Goal: Transaction & Acquisition: Purchase product/service

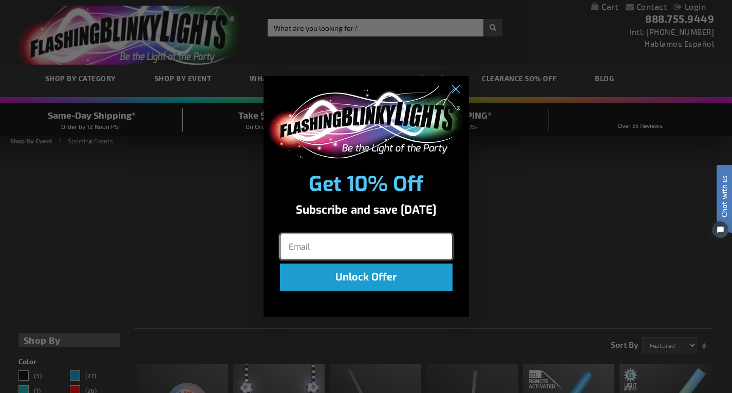
click at [402, 241] on input "Email" at bounding box center [366, 247] width 173 height 26
type input "[EMAIL_ADDRESS][DOMAIN_NAME]"
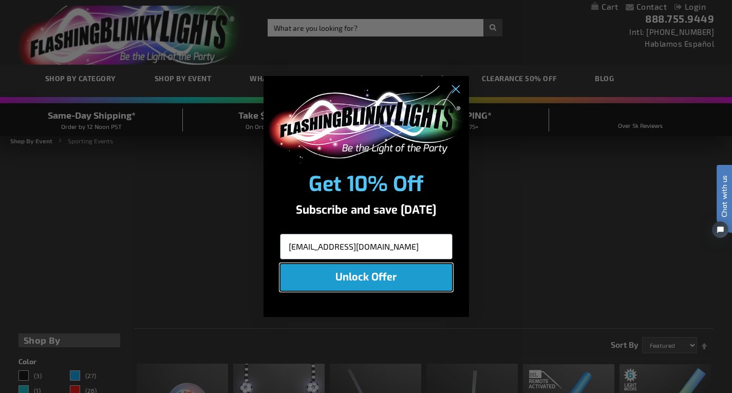
click at [403, 277] on button "Unlock Offer" at bounding box center [366, 278] width 173 height 28
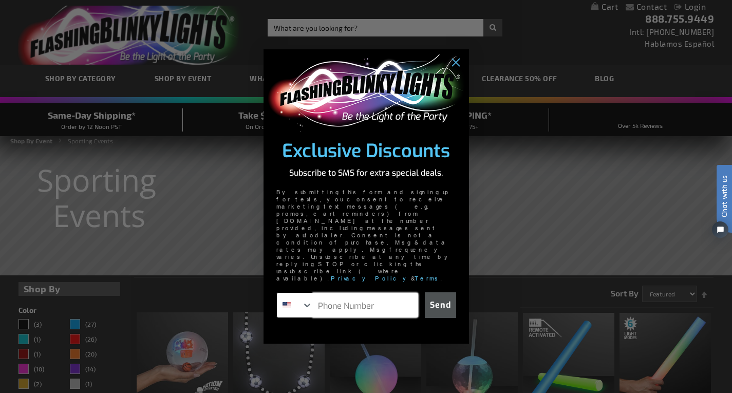
click at [402, 293] on input "Phone Number" at bounding box center [365, 305] width 105 height 25
type input "806-452-9054"
click input "Submit" at bounding box center [0, 0] width 0 height 0
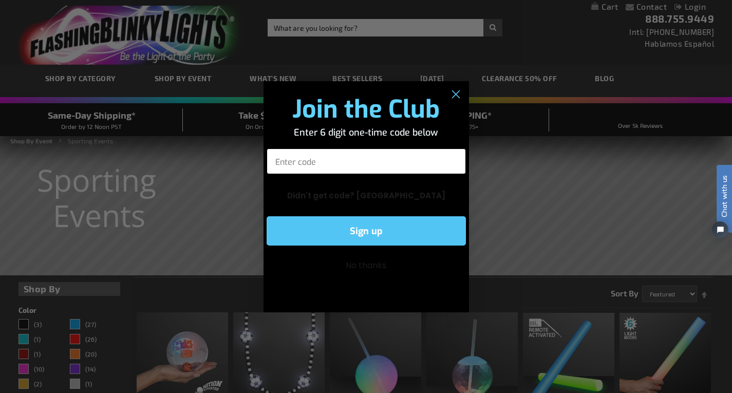
click at [333, 161] on input "Enter code" at bounding box center [366, 161] width 199 height 26
type input "962183"
click input "Submit" at bounding box center [0, 0] width 0 height 0
click at [381, 233] on button "Sign up" at bounding box center [366, 230] width 199 height 29
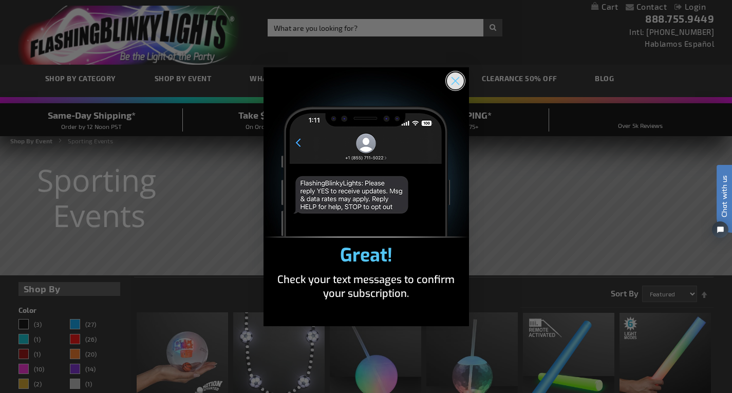
click at [462, 78] on circle "Close dialog" at bounding box center [455, 80] width 17 height 17
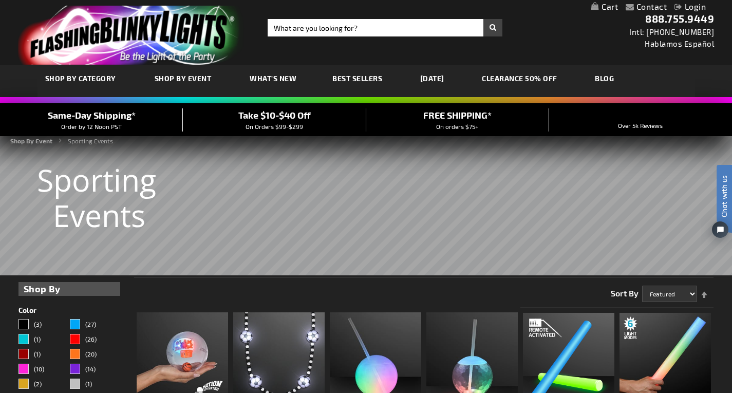
click at [604, 5] on link "My Cart" at bounding box center [604, 7] width 27 height 10
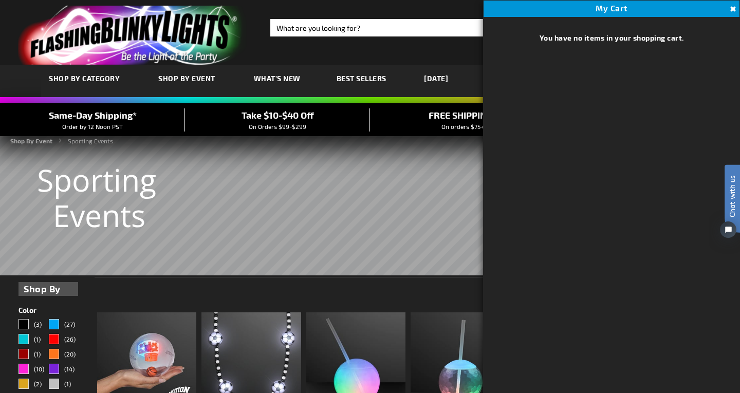
click at [408, 123] on div "FREE SHIPPING* On orders $75+" at bounding box center [462, 119] width 185 height 23
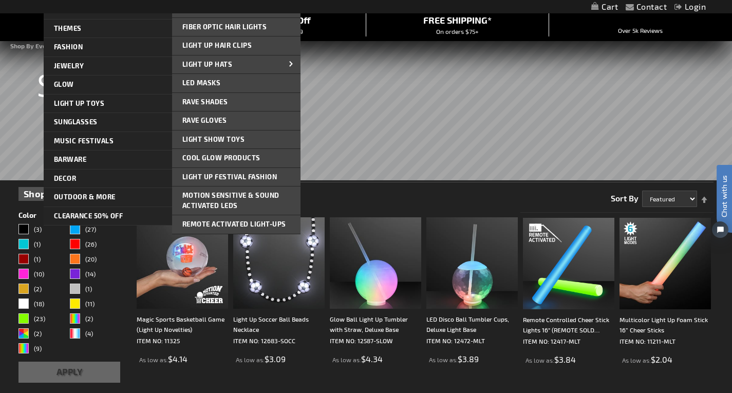
scroll to position [103, 0]
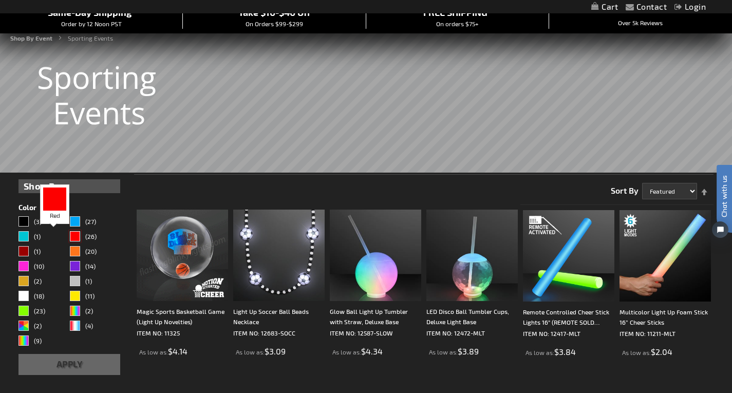
click at [70, 234] on div "Red" at bounding box center [75, 236] width 10 height 10
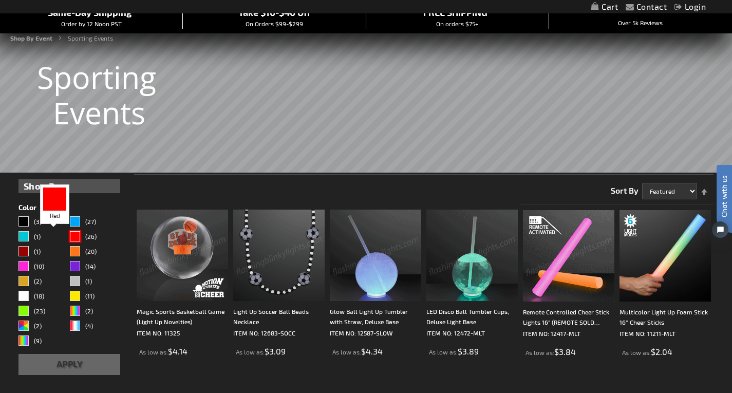
click at [70, 239] on div "Red" at bounding box center [75, 236] width 10 height 10
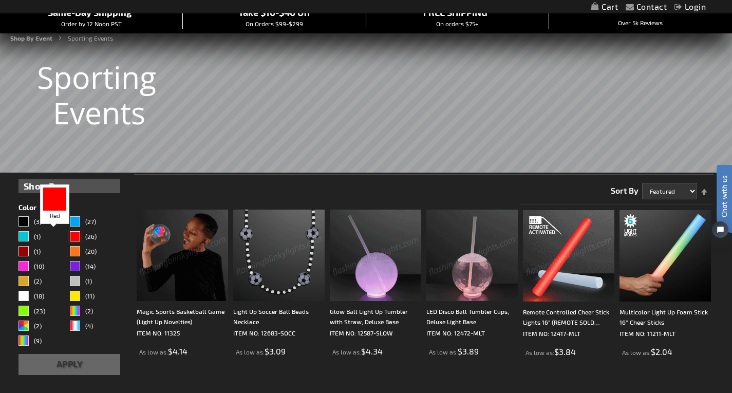
click at [70, 237] on div "Red" at bounding box center [75, 236] width 10 height 10
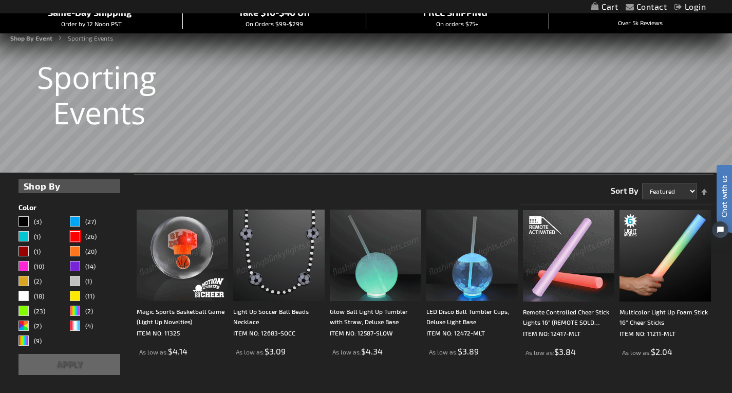
click at [29, 366] on button "Apply" at bounding box center [69, 364] width 102 height 21
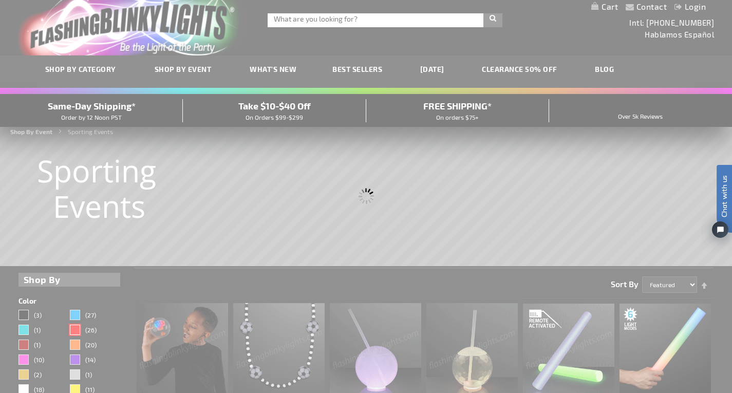
scroll to position [0, 0]
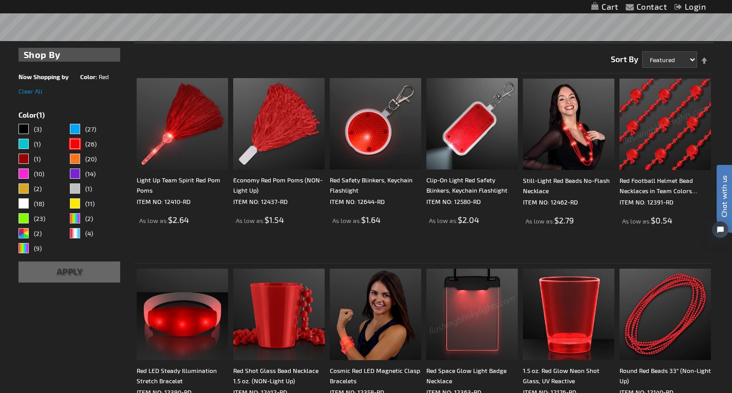
scroll to position [257, 0]
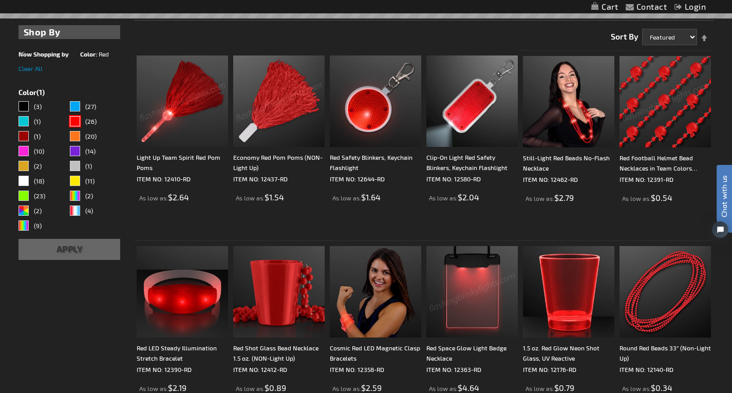
click at [137, 117] on img at bounding box center [182, 100] width 91 height 91
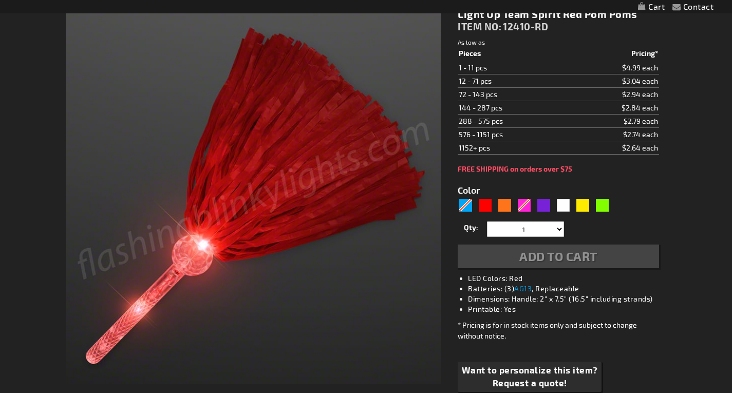
scroll to position [154, 0]
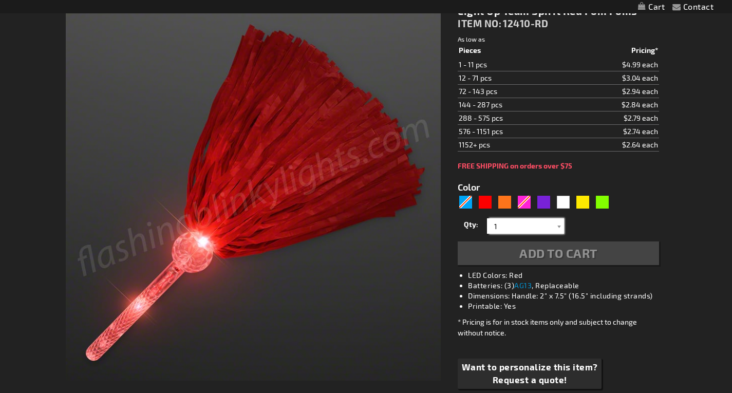
click at [522, 227] on input "1" at bounding box center [527, 225] width 75 height 15
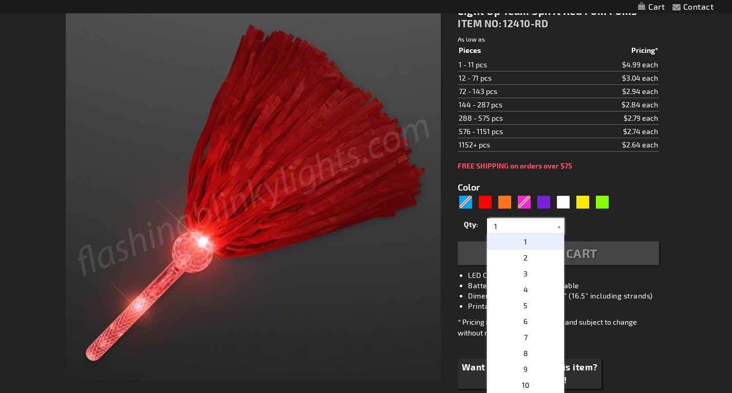
type input "5641"
click at [522, 228] on input "1" at bounding box center [527, 225] width 75 height 15
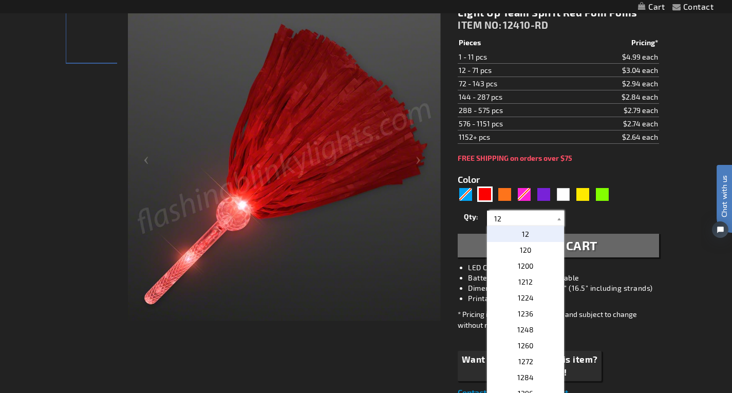
type input "12"
click at [646, 252] on button "Add to Cart" at bounding box center [558, 246] width 201 height 24
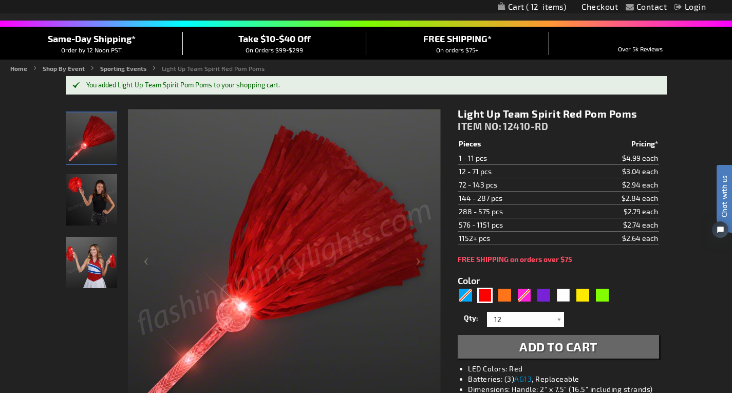
scroll to position [128, 0]
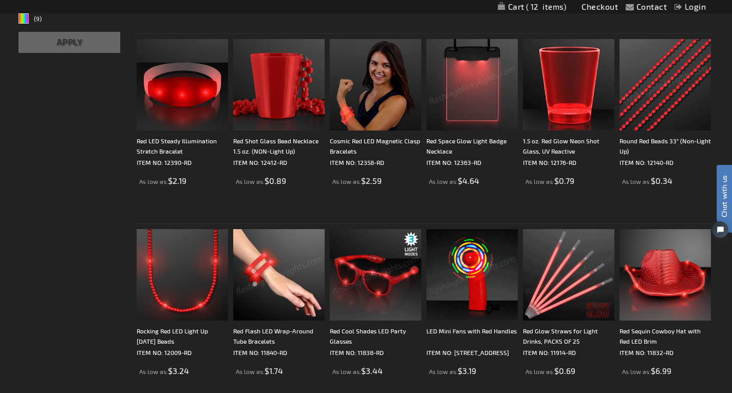
scroll to position [515, 0]
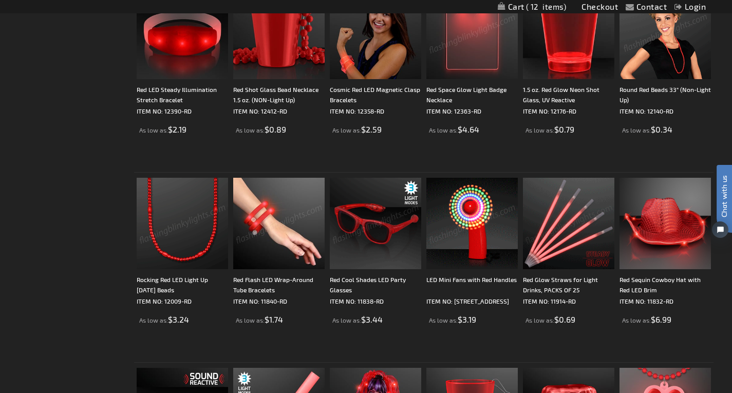
click at [138, 252] on img at bounding box center [182, 223] width 91 height 91
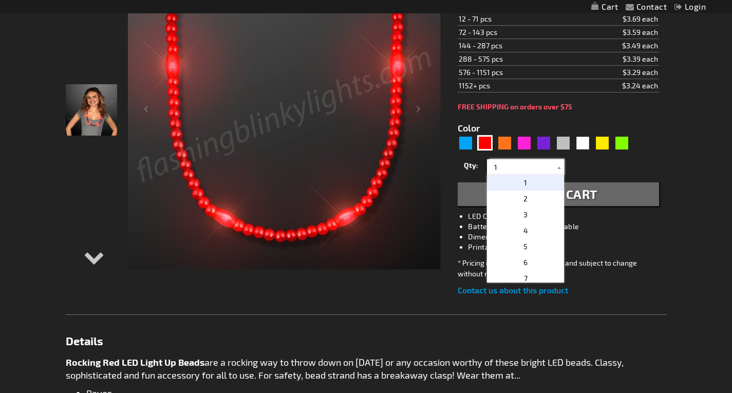
click at [527, 175] on input "1" at bounding box center [527, 166] width 75 height 15
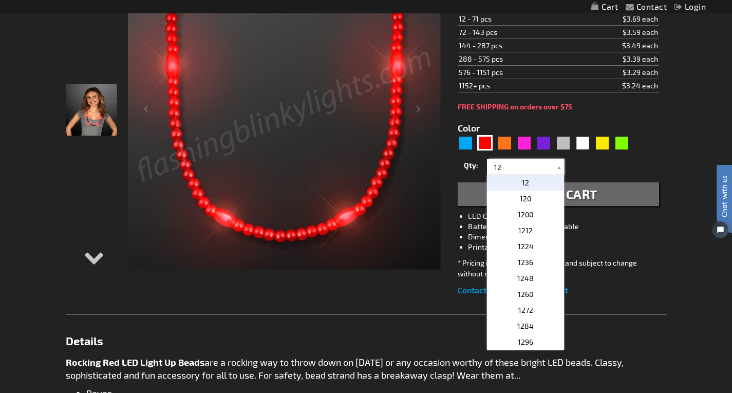
type input "12"
click at [593, 206] on button "Add to Cart" at bounding box center [558, 194] width 201 height 24
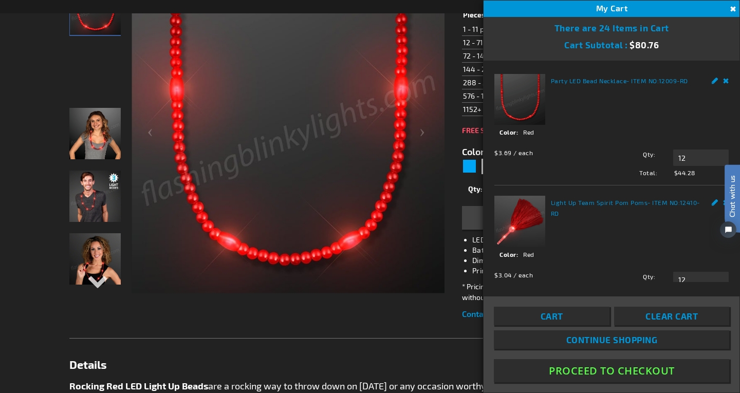
scroll to position [229, 0]
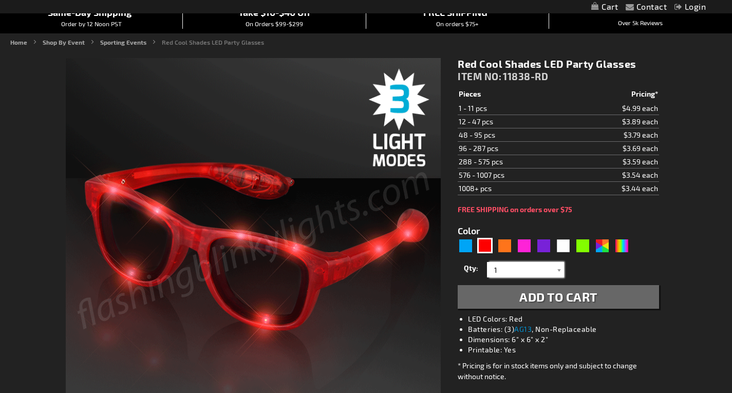
click at [514, 266] on input "1" at bounding box center [527, 269] width 75 height 15
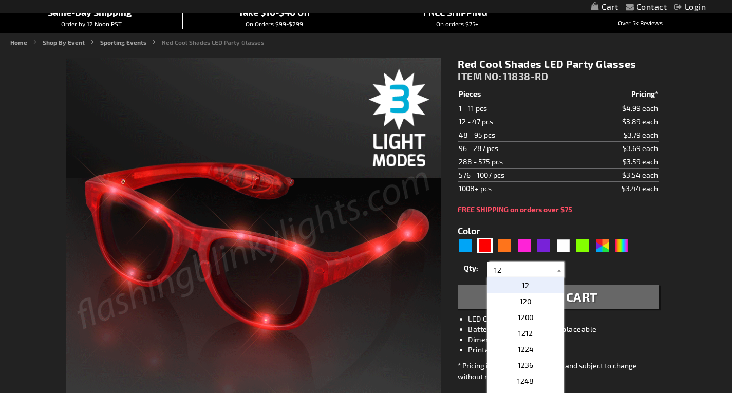
type input "12"
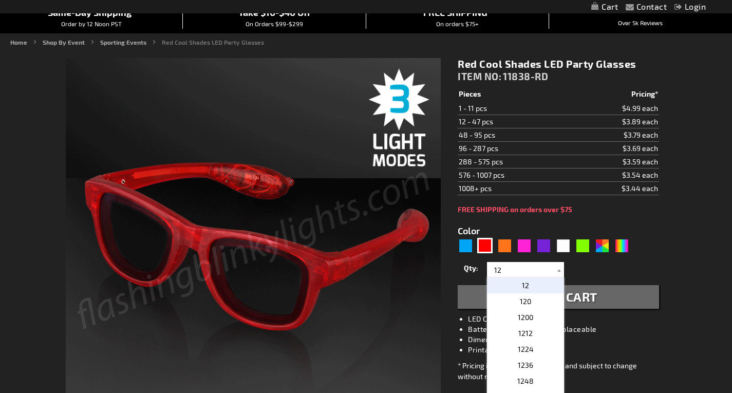
click at [614, 302] on button "Add to Cart" at bounding box center [558, 297] width 201 height 24
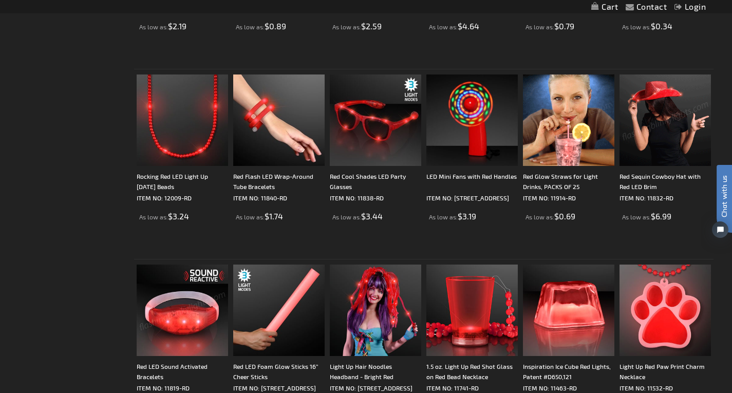
click at [683, 125] on img at bounding box center [665, 120] width 91 height 91
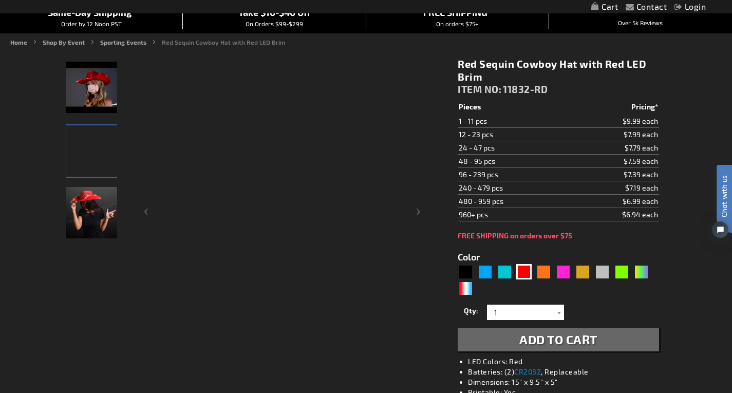
click at [523, 332] on span "Add to Cart" at bounding box center [558, 339] width 78 height 15
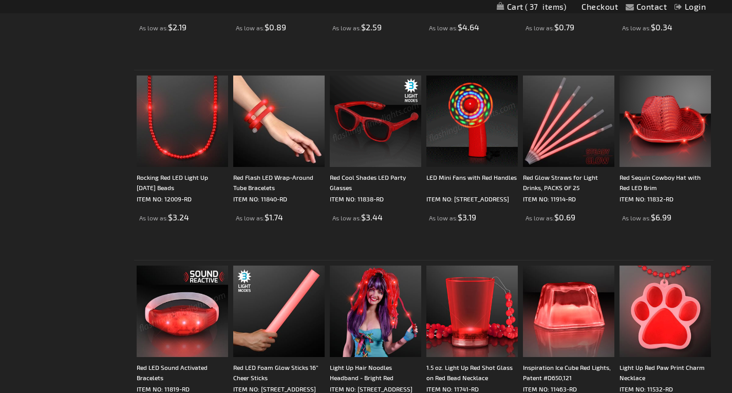
scroll to position [619, 0]
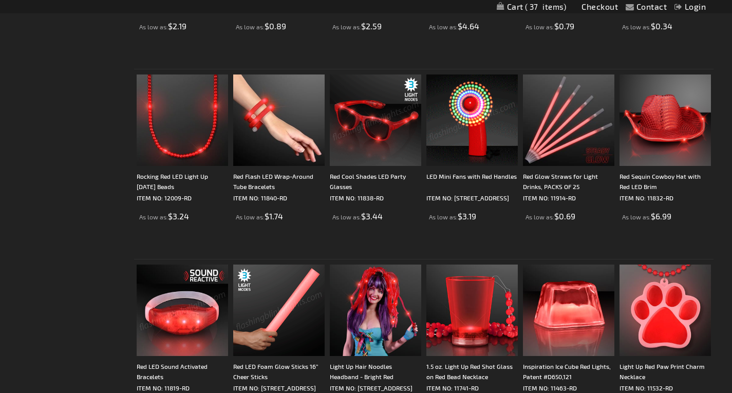
click at [249, 301] on img at bounding box center [278, 310] width 91 height 91
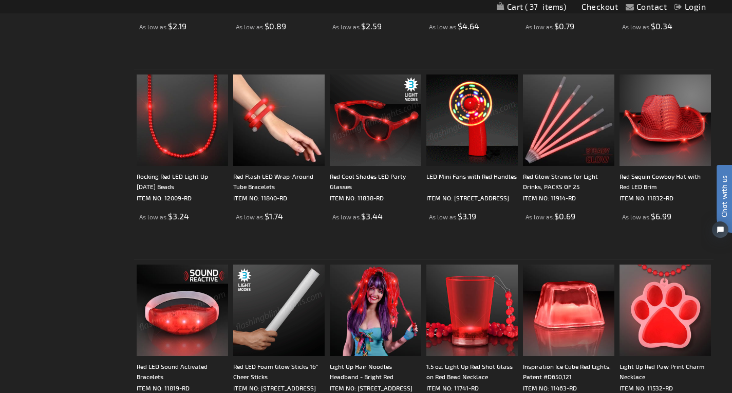
scroll to position [0, 0]
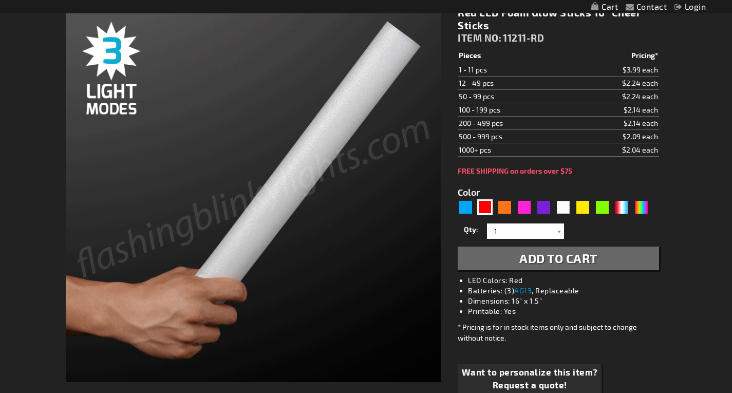
scroll to position [154, 0]
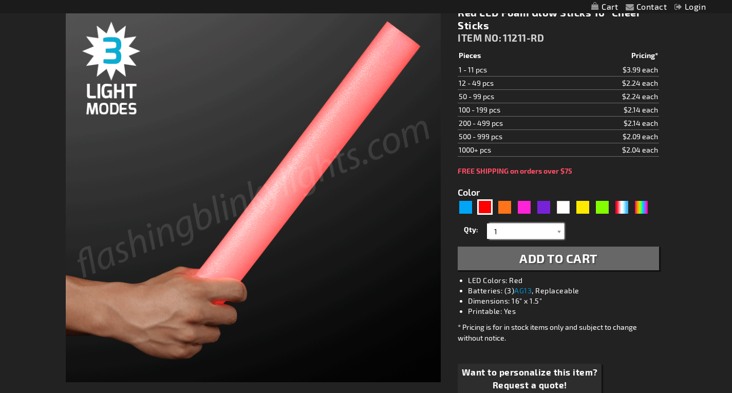
click at [518, 234] on input "1" at bounding box center [527, 231] width 75 height 15
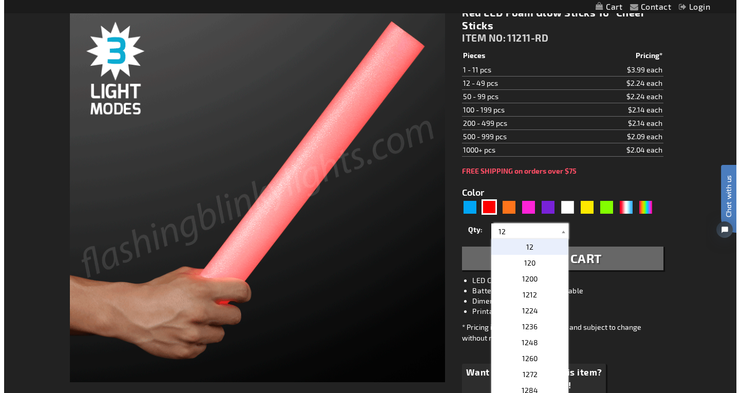
scroll to position [0, 0]
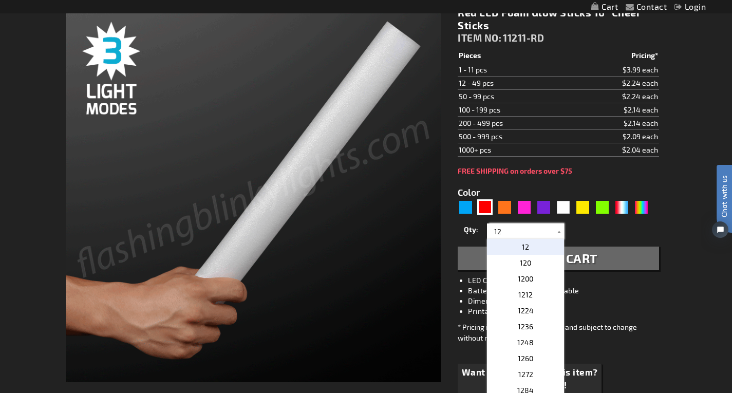
type input "12"
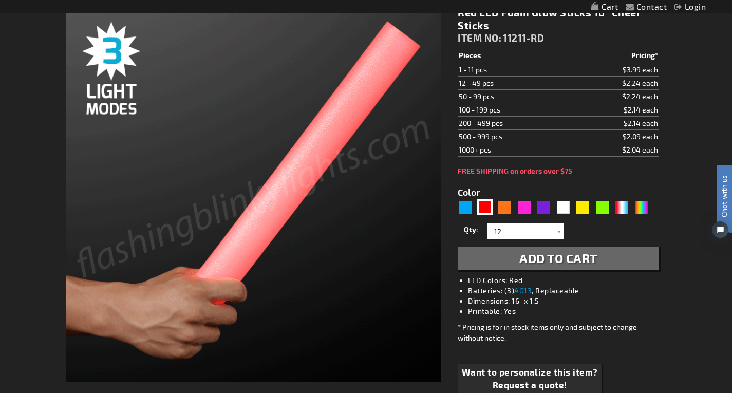
click at [638, 255] on button "Add to Cart" at bounding box center [558, 259] width 201 height 24
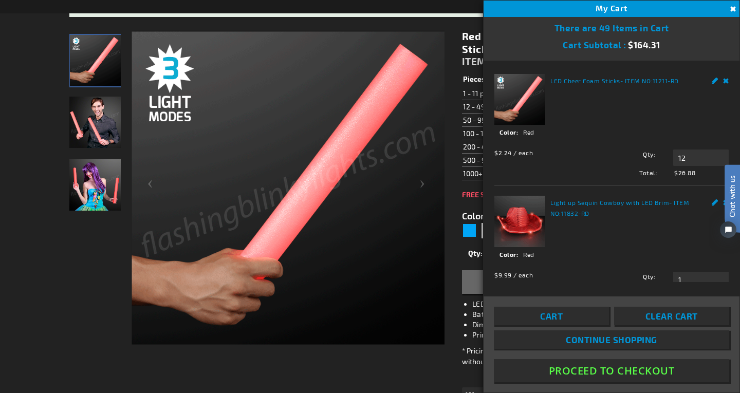
scroll to position [178, 0]
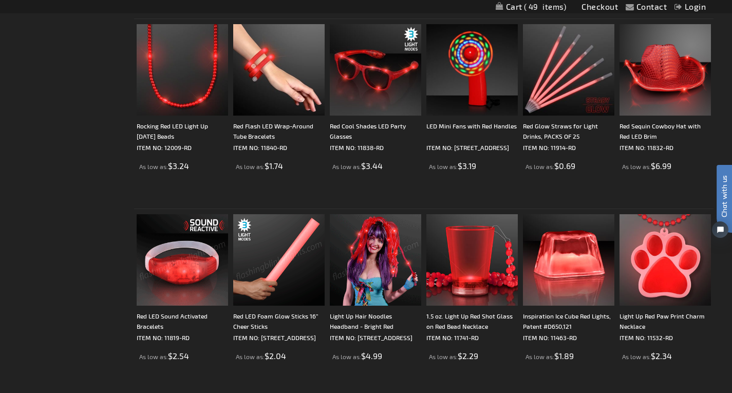
click at [363, 264] on img at bounding box center [375, 259] width 91 height 91
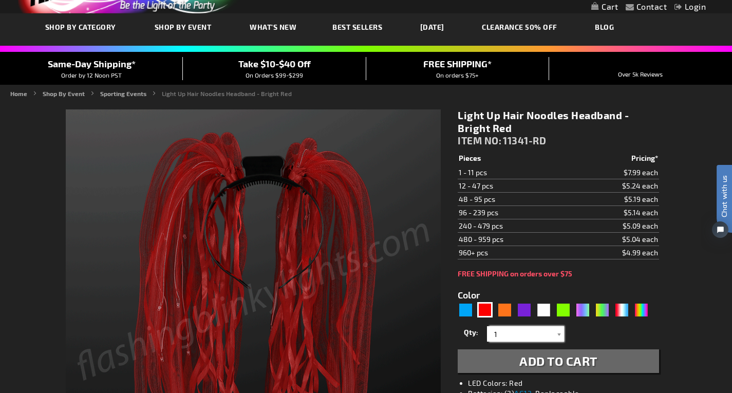
click at [523, 333] on input "1" at bounding box center [527, 333] width 75 height 15
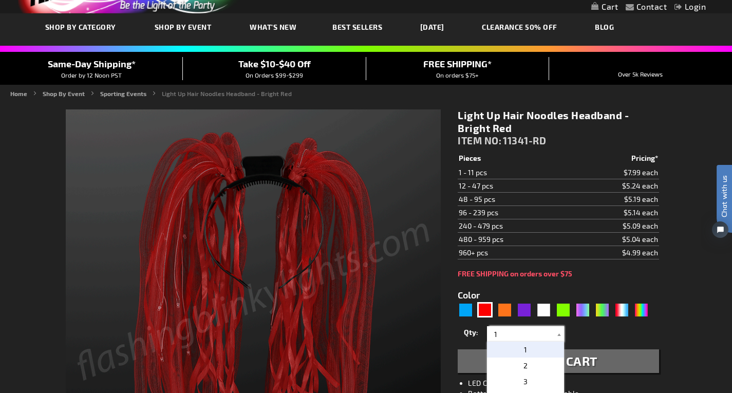
click at [523, 333] on input "1" at bounding box center [527, 333] width 75 height 15
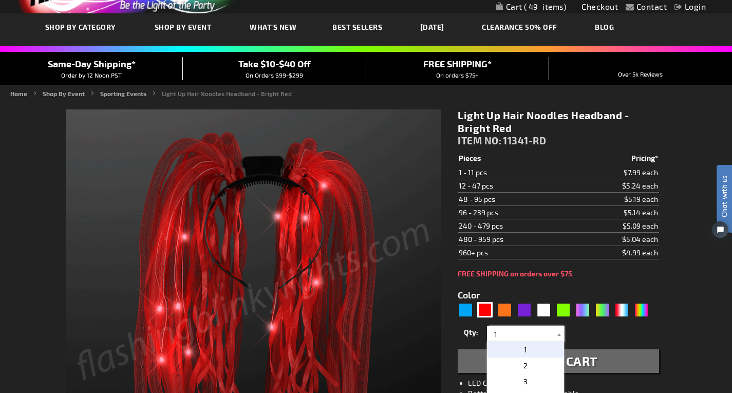
type input "2"
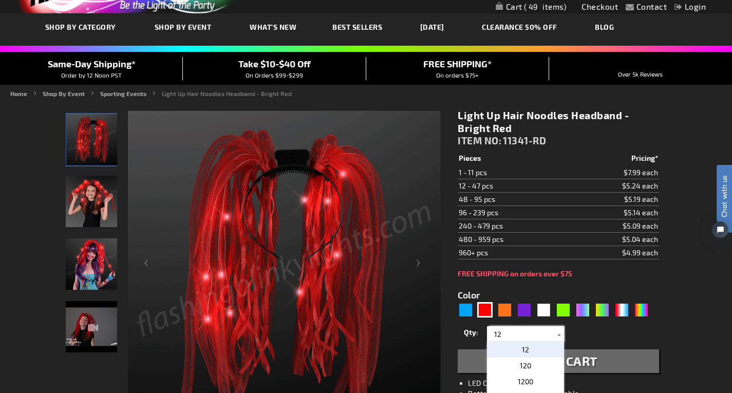
type input "1"
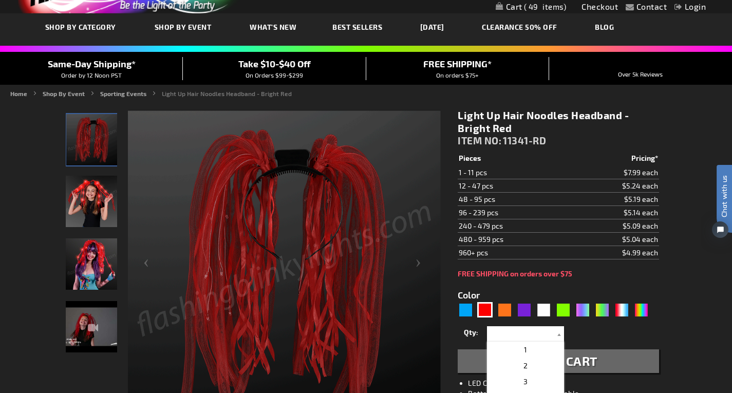
click at [584, 354] on span "Add to Cart" at bounding box center [558, 361] width 78 height 15
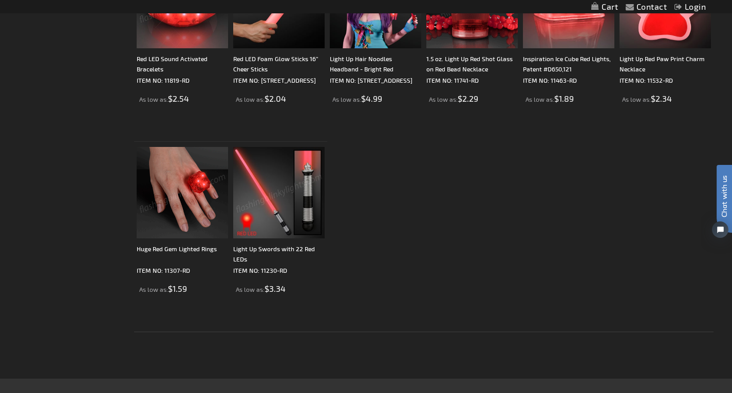
click at [263, 208] on img at bounding box center [278, 192] width 91 height 91
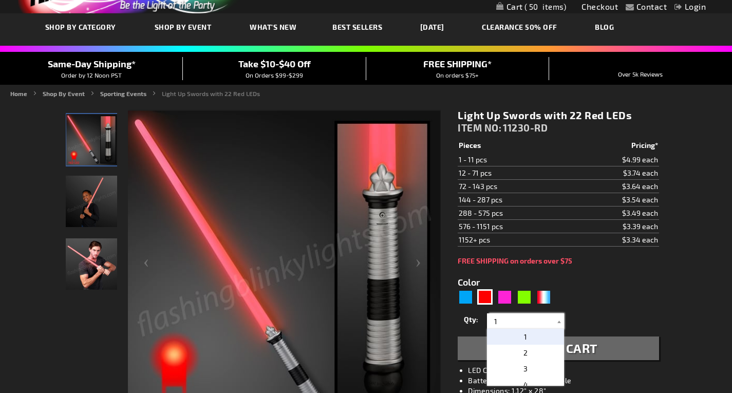
click at [512, 327] on input "1" at bounding box center [527, 320] width 75 height 15
type input "12"
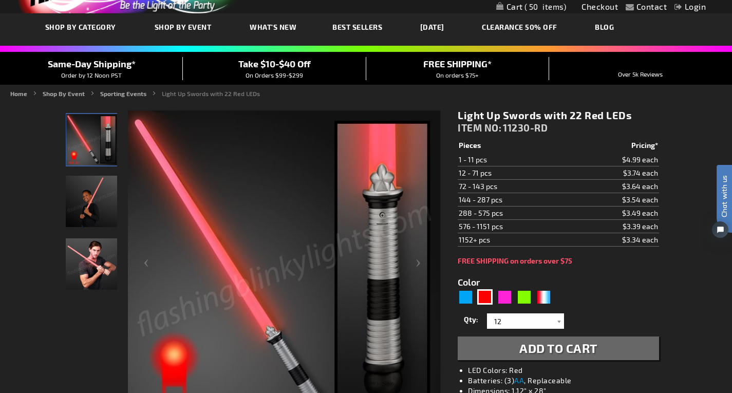
click at [620, 348] on button "Add to Cart" at bounding box center [558, 349] width 201 height 24
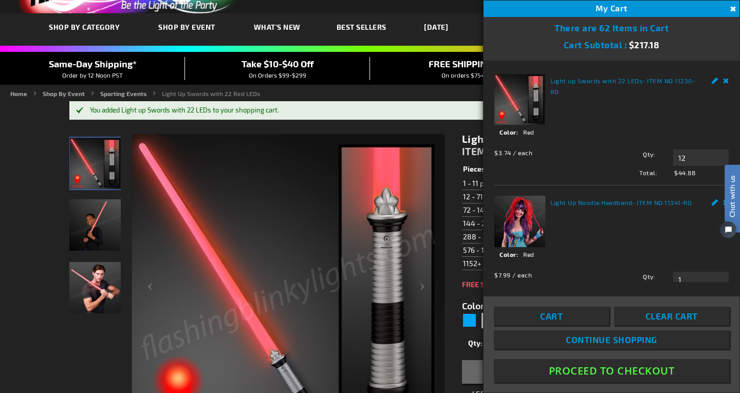
click at [533, 314] on link "Cart" at bounding box center [551, 316] width 115 height 18
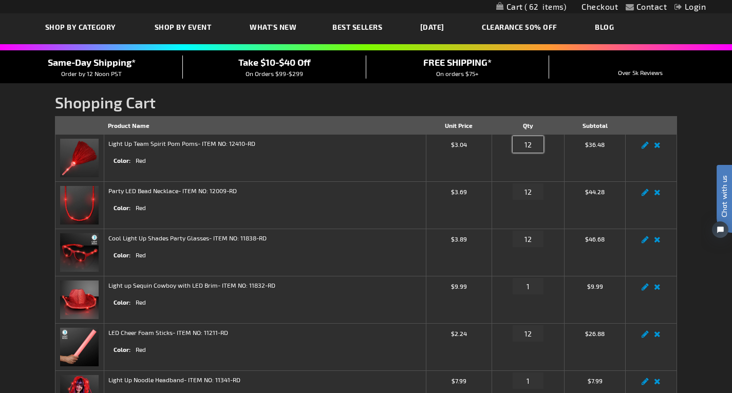
click at [527, 146] on input "12" at bounding box center [528, 144] width 31 height 16
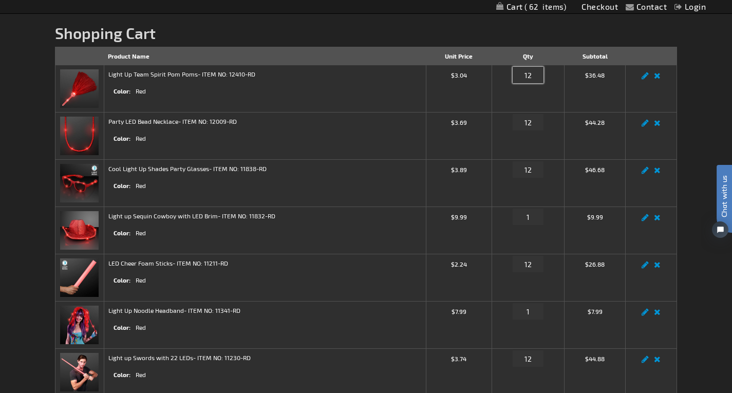
scroll to position [154, 0]
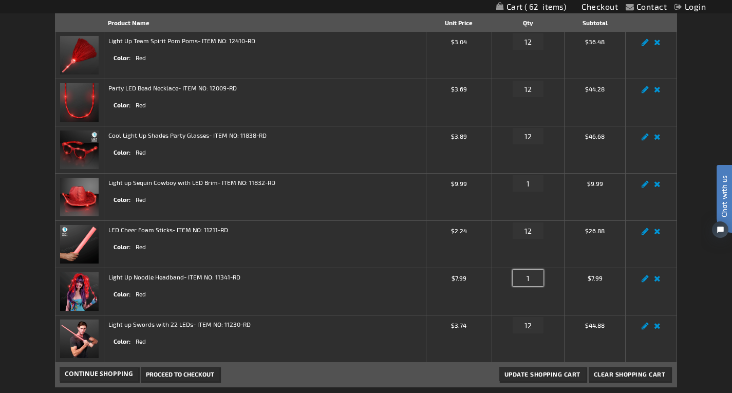
click at [530, 277] on input "1" at bounding box center [528, 278] width 31 height 16
type input "12"
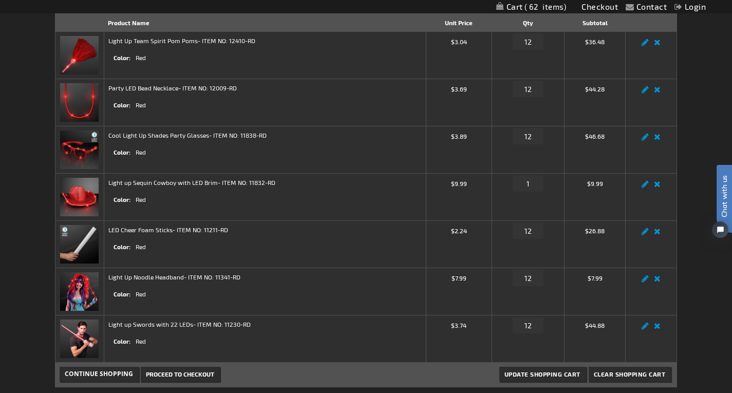
click at [372, 286] on td "Light Up Noodle Headband - ITEM NO: 11341-RD Color Red" at bounding box center [265, 291] width 322 height 47
click at [577, 377] on span "Update Shopping Cart" at bounding box center [543, 373] width 76 height 7
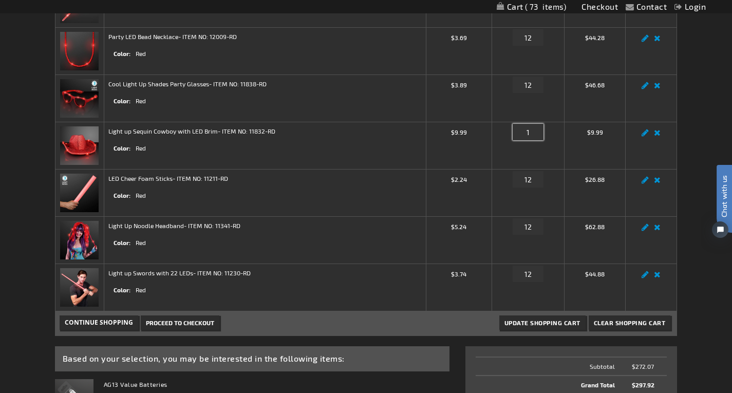
click at [537, 129] on input "1" at bounding box center [528, 132] width 31 height 16
type input "12"
click at [569, 326] on span "Update Shopping Cart" at bounding box center [543, 322] width 76 height 7
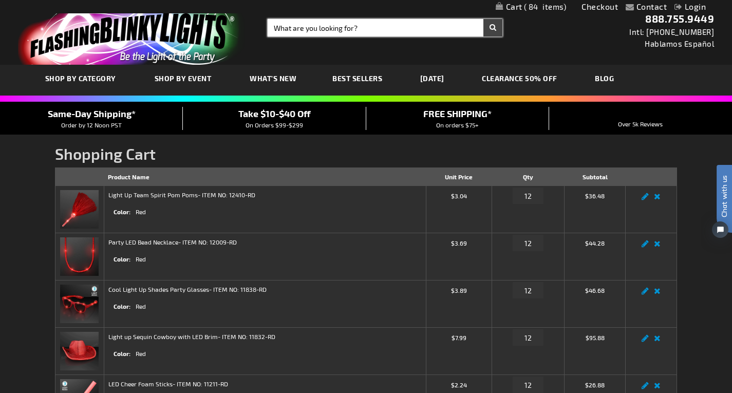
click at [366, 28] on input "Search" at bounding box center [385, 27] width 235 height 17
type input "GLOW STICKS"
click at [484, 19] on button "Search" at bounding box center [493, 27] width 19 height 17
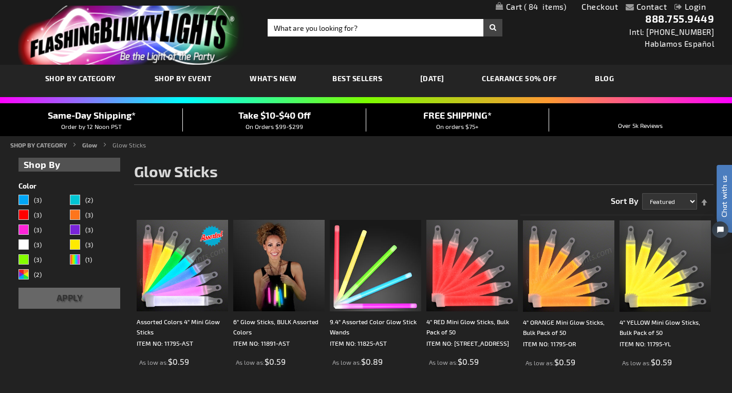
click at [277, 125] on span "On Orders $99-$299" at bounding box center [275, 126] width 58 height 7
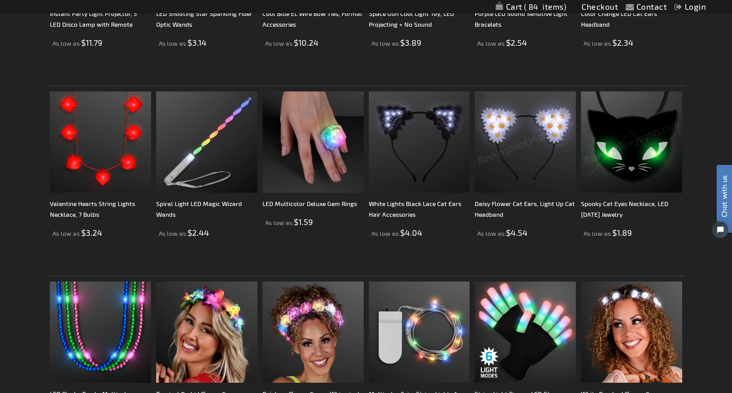
scroll to position [1233, 0]
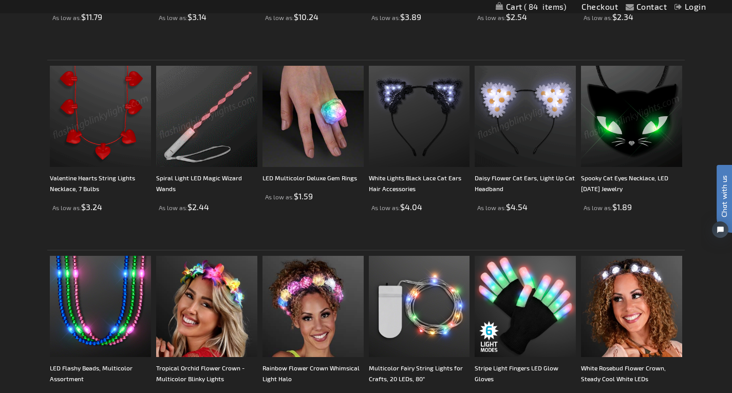
click at [73, 110] on img at bounding box center [100, 116] width 101 height 101
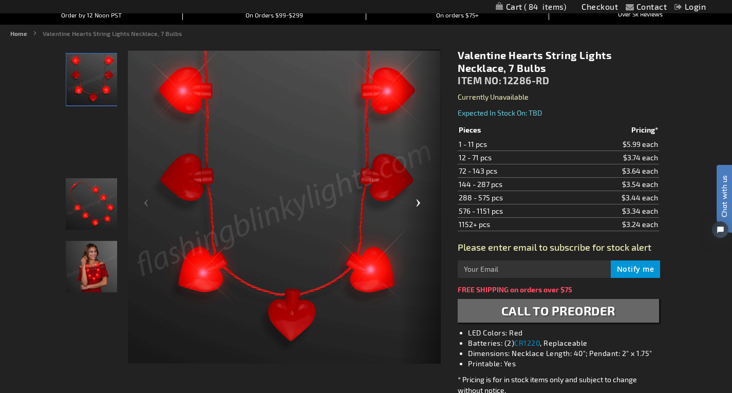
scroll to position [51, 0]
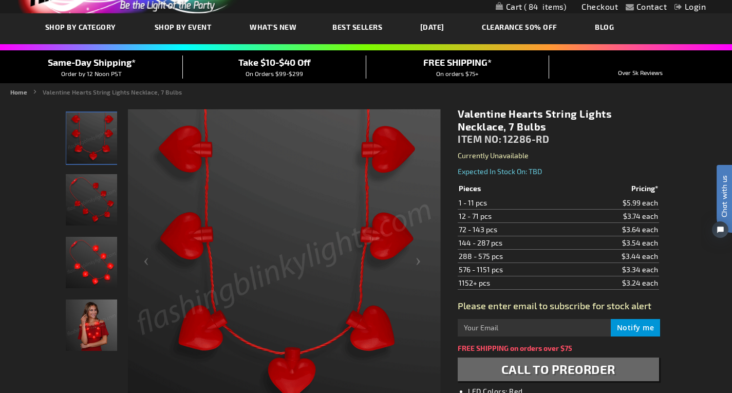
click at [271, 26] on span "What's New" at bounding box center [273, 27] width 47 height 9
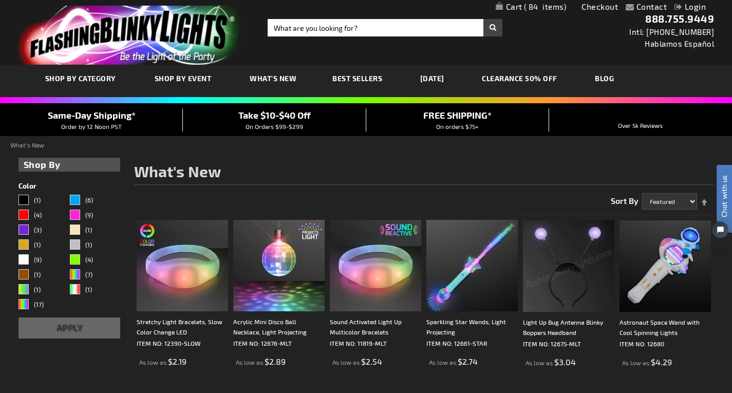
drag, startPoint x: 733, startPoint y: 188, endPoint x: 739, endPoint y: 26, distance: 162.0
click at [533, 8] on span "84" at bounding box center [545, 6] width 43 height 9
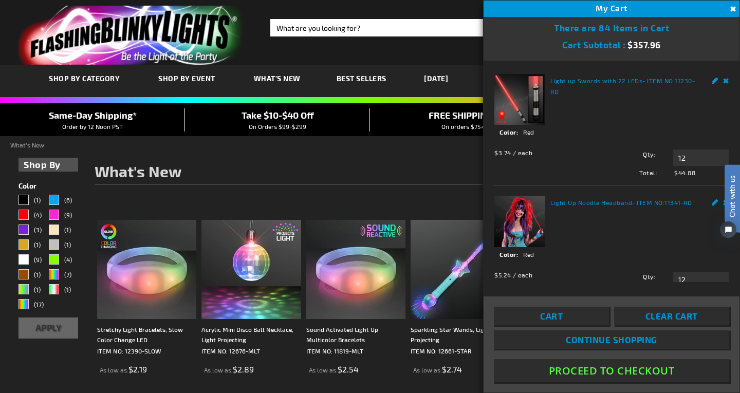
click at [568, 318] on link "Cart" at bounding box center [551, 316] width 115 height 18
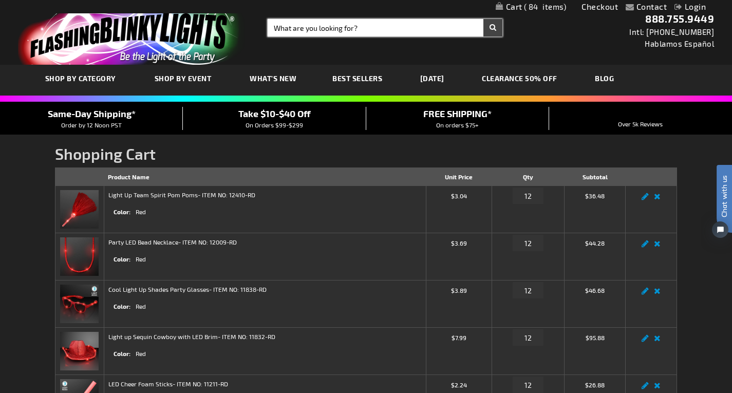
click at [295, 28] on input "Search" at bounding box center [385, 27] width 235 height 17
type input "RED RINGS"
click at [484, 19] on button "Search" at bounding box center [493, 27] width 19 height 17
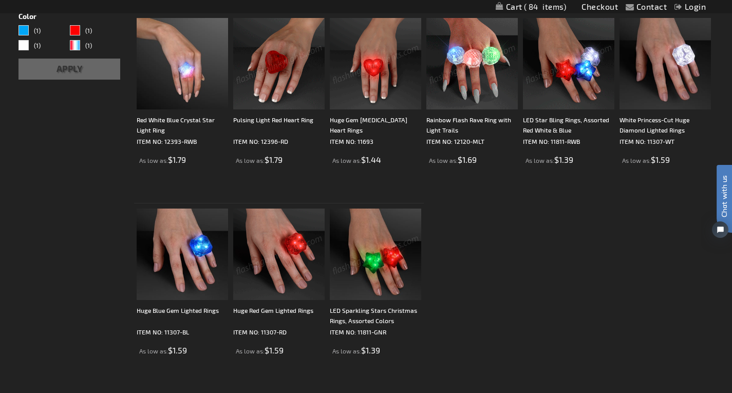
click at [247, 242] on img at bounding box center [278, 254] width 91 height 91
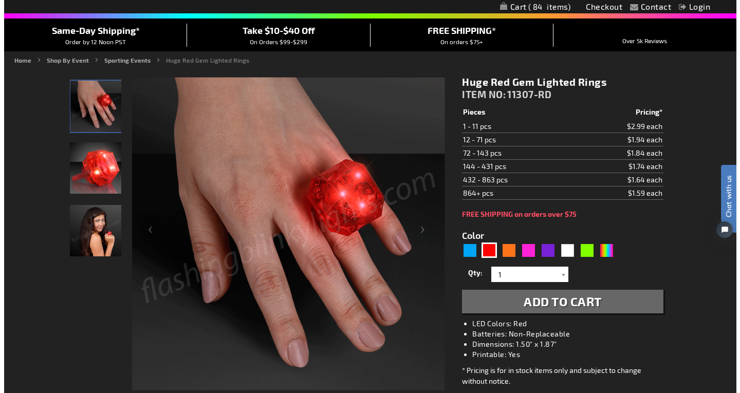
scroll to position [103, 0]
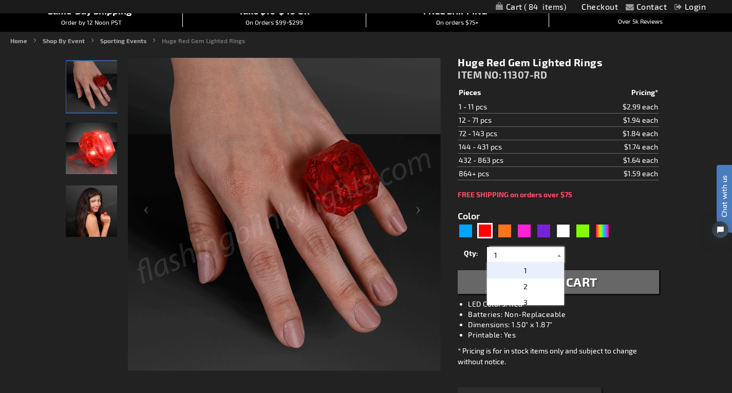
click at [535, 253] on input "1" at bounding box center [527, 254] width 75 height 15
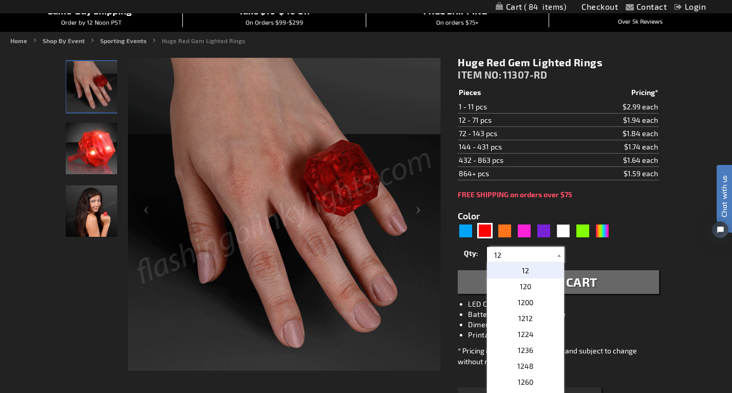
type input "12"
click at [597, 280] on span "Add to Cart" at bounding box center [558, 281] width 78 height 15
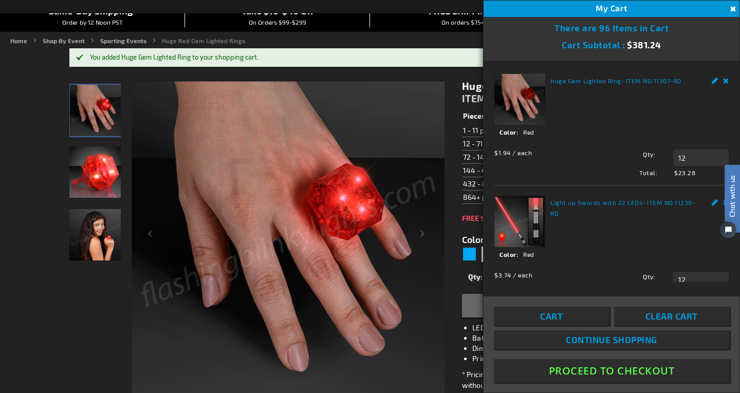
click at [574, 309] on link "Cart" at bounding box center [551, 316] width 115 height 18
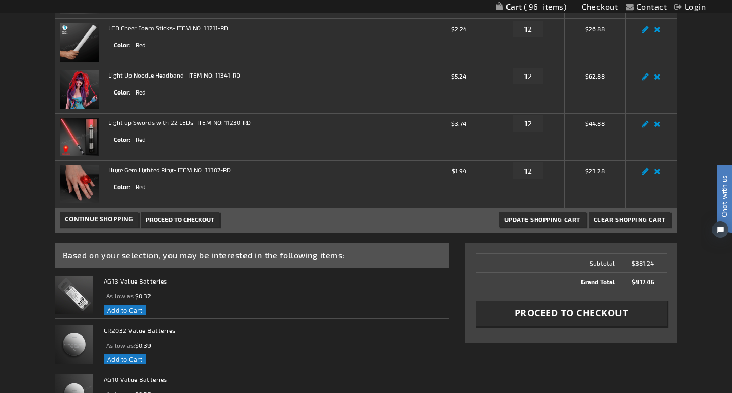
scroll to position [360, 0]
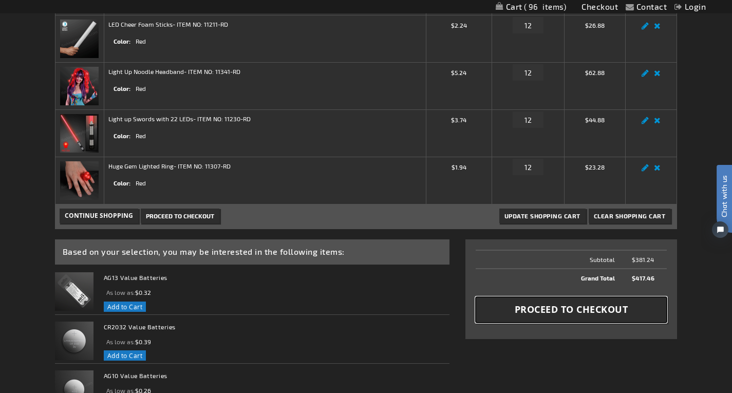
click at [588, 304] on span "Proceed to Checkout" at bounding box center [572, 309] width 114 height 13
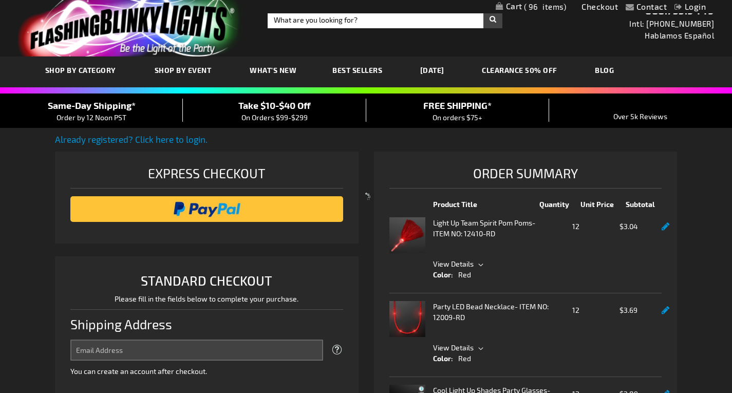
select select "US"
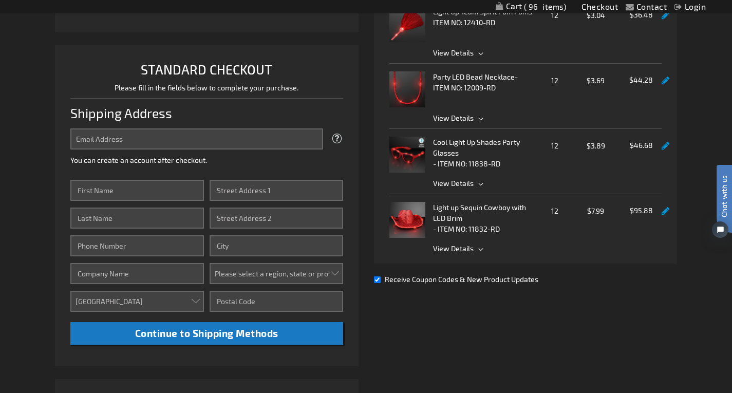
scroll to position [257, 0]
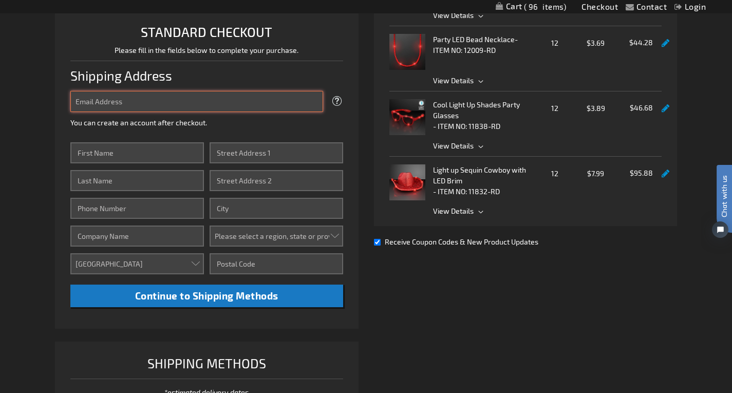
click at [126, 106] on input "Email Address" at bounding box center [196, 101] width 253 height 21
type input "[EMAIL_ADDRESS][DOMAIN_NAME]"
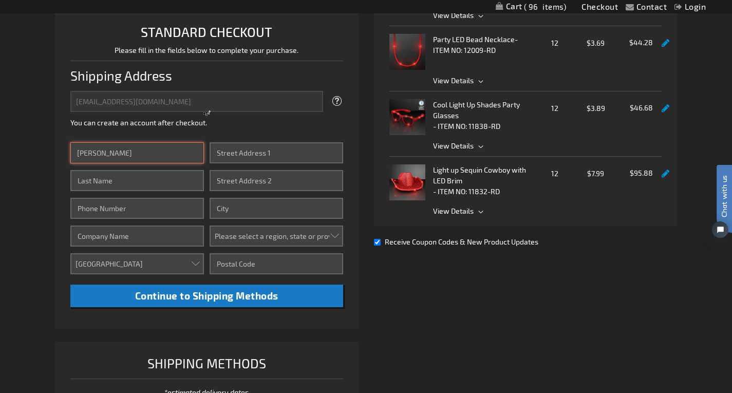
type input "[PERSON_NAME]"
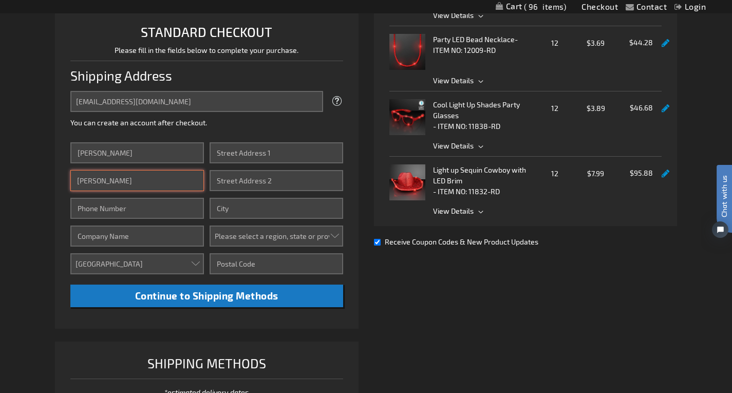
type input "[PERSON_NAME]"
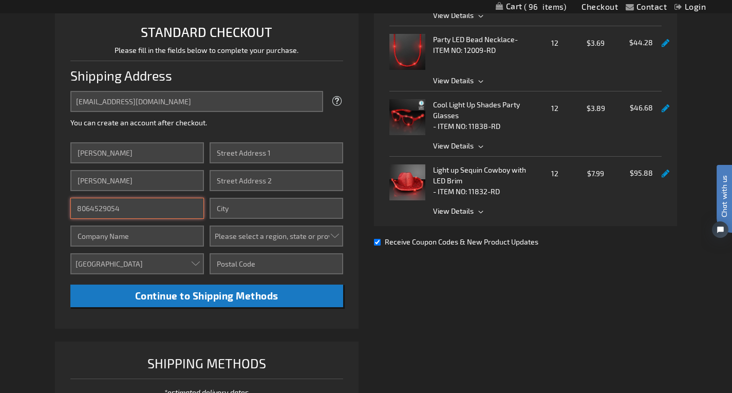
type input "8064529054"
type input "Aspermont ISD"
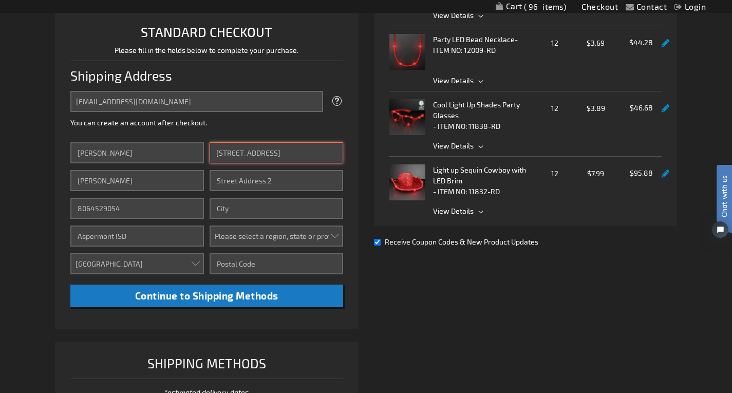
type input "[STREET_ADDRESS]"
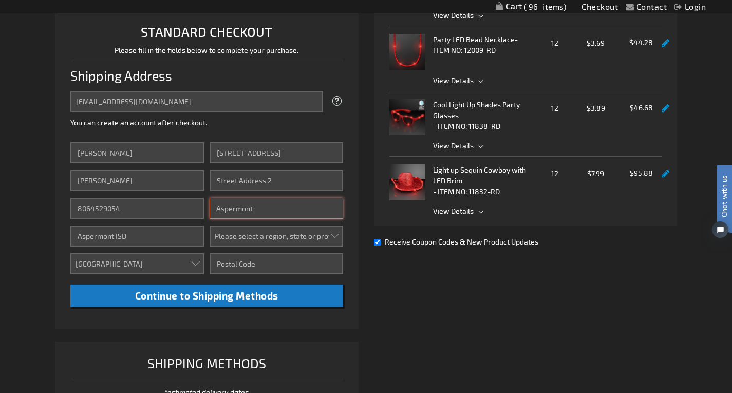
type input "Aspermont"
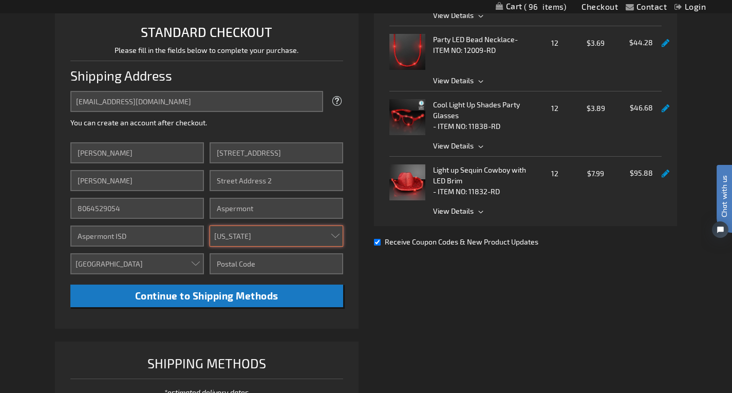
select select "57"
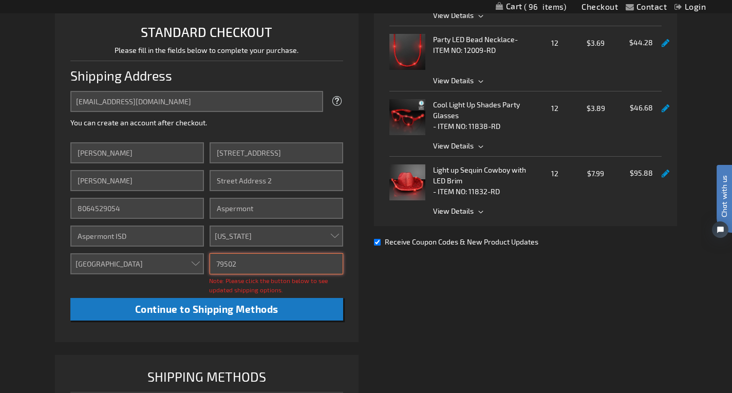
type input "79502"
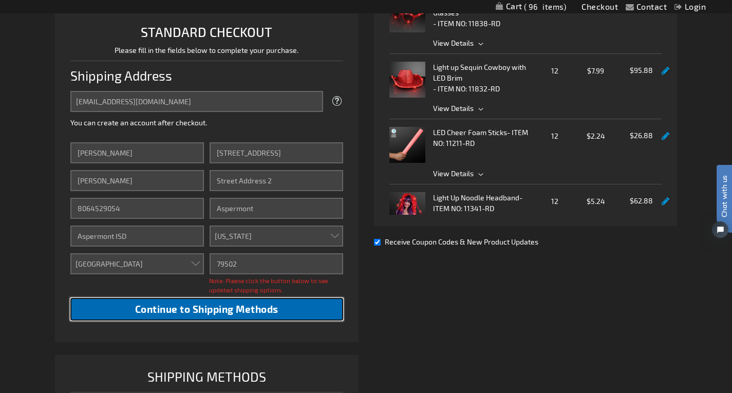
click at [209, 308] on span "Continue to Shipping Methods" at bounding box center [206, 309] width 143 height 12
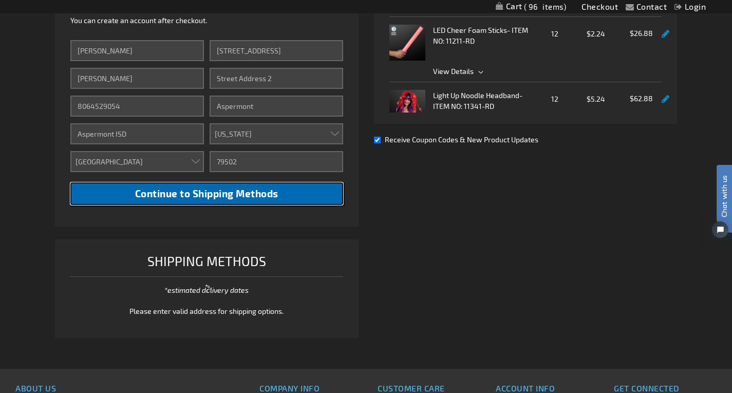
scroll to position [360, 0]
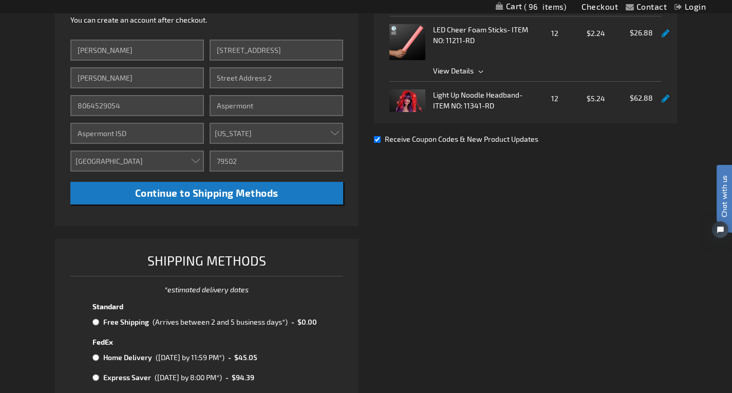
click at [95, 323] on input "radio" at bounding box center [95, 322] width 7 height 8
radio input "true"
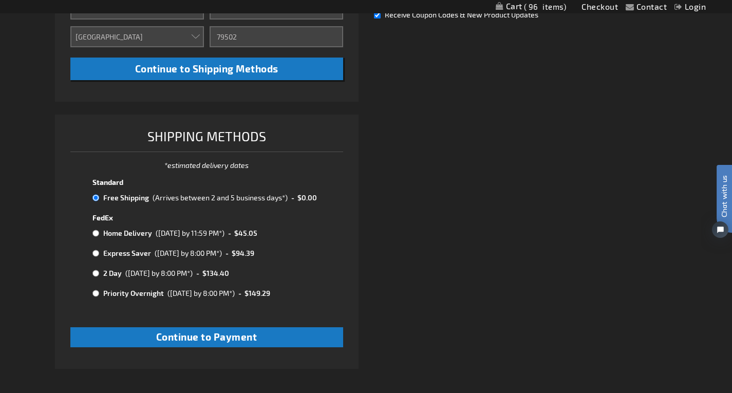
scroll to position [514, 0]
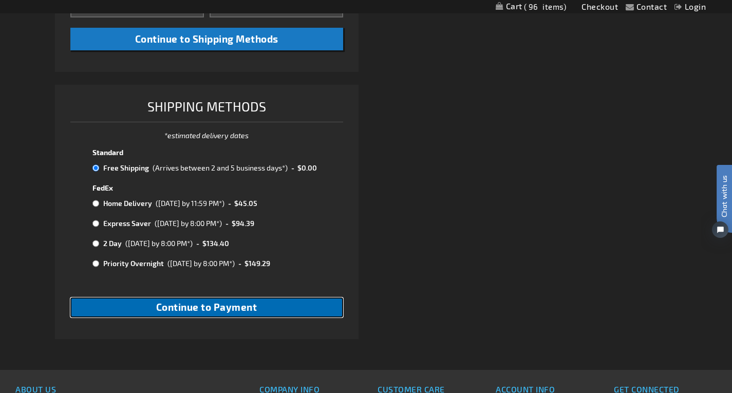
click at [235, 309] on span "Continue to Payment" at bounding box center [206, 307] width 101 height 12
checkbox input "true"
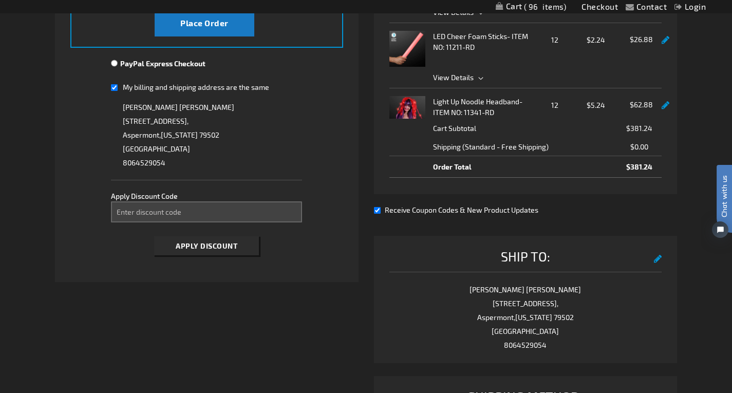
scroll to position [360, 0]
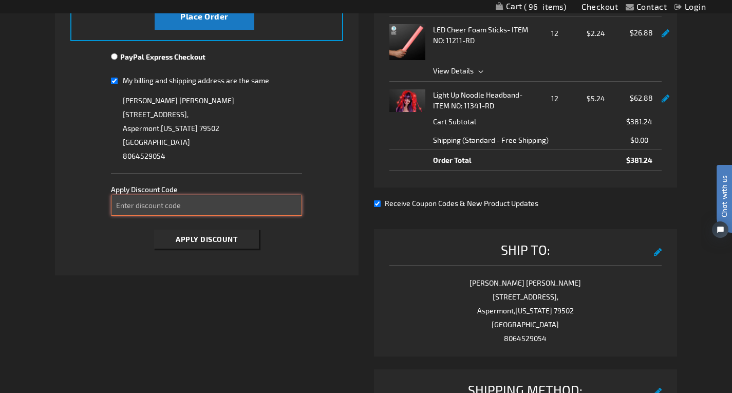
click at [182, 206] on input "Enter discount code" at bounding box center [206, 205] width 191 height 21
type input "F455UWK51M"
click at [181, 238] on span "Apply Discount" at bounding box center [207, 239] width 62 height 9
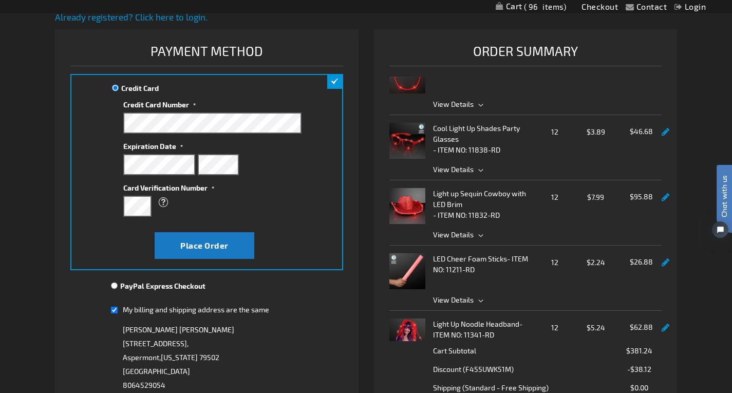
scroll to position [103, 0]
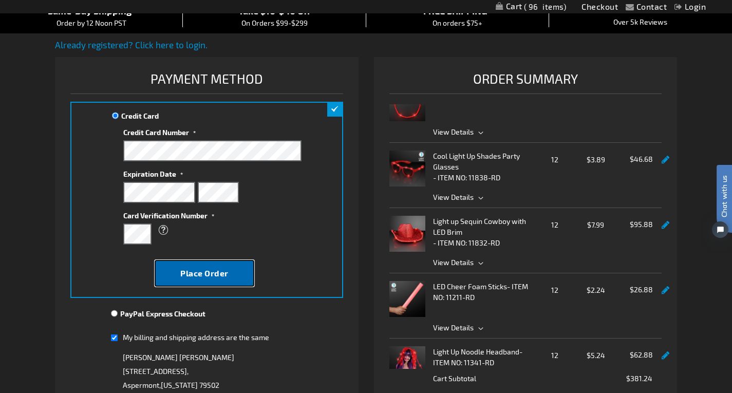
click at [232, 270] on button "Place Order" at bounding box center [205, 273] width 100 height 27
click at [355, 136] on div "Please wait..." at bounding box center [366, 196] width 732 height 393
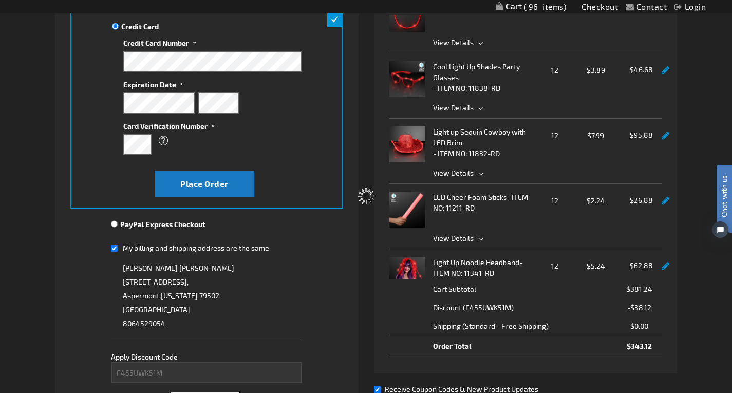
scroll to position [154, 0]
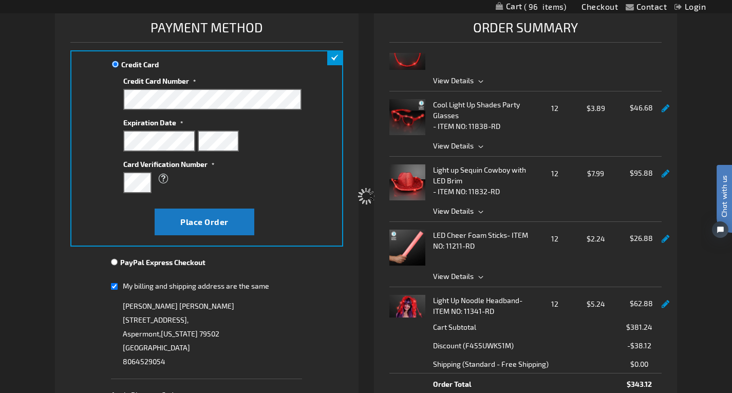
drag, startPoint x: 666, startPoint y: 134, endPoint x: 671, endPoint y: 72, distance: 61.3
click at [671, 72] on div "Please wait..." at bounding box center [366, 196] width 732 height 393
click at [376, 66] on div "Please wait..." at bounding box center [366, 196] width 732 height 393
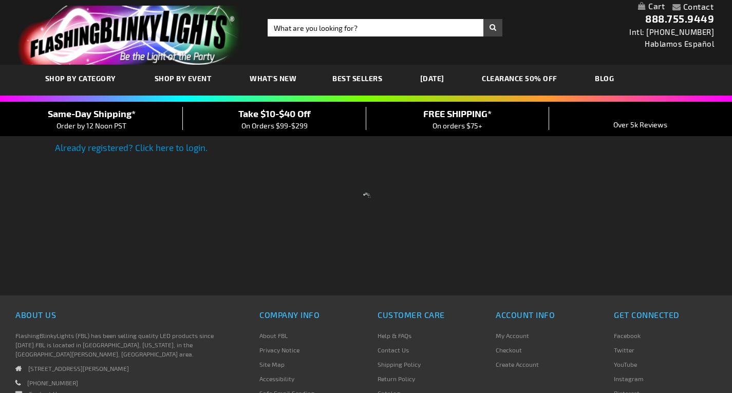
scroll to position [152, 0]
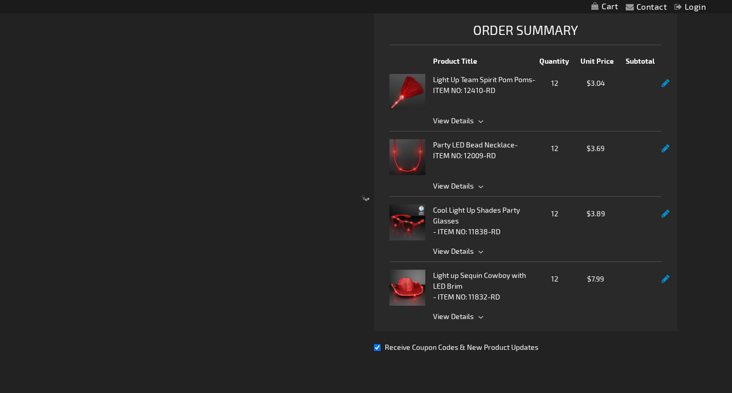
checkbox input "true"
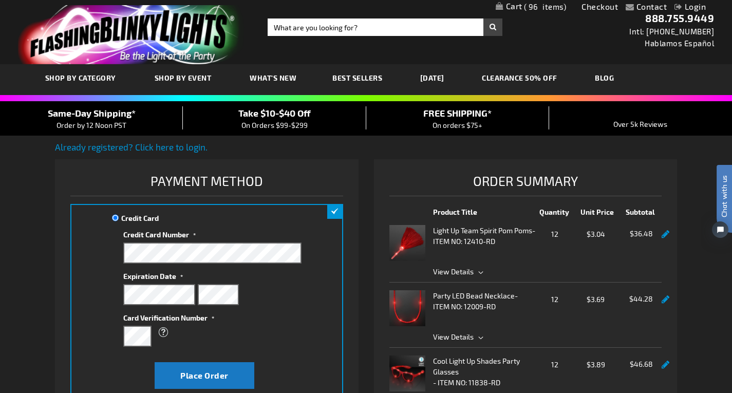
scroll to position [0, 0]
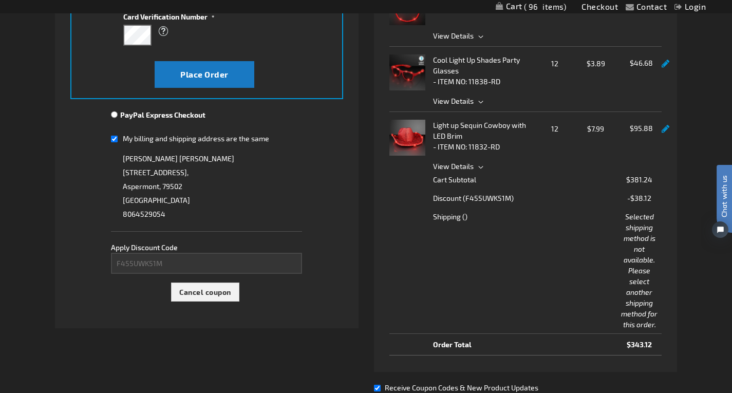
scroll to position [257, 0]
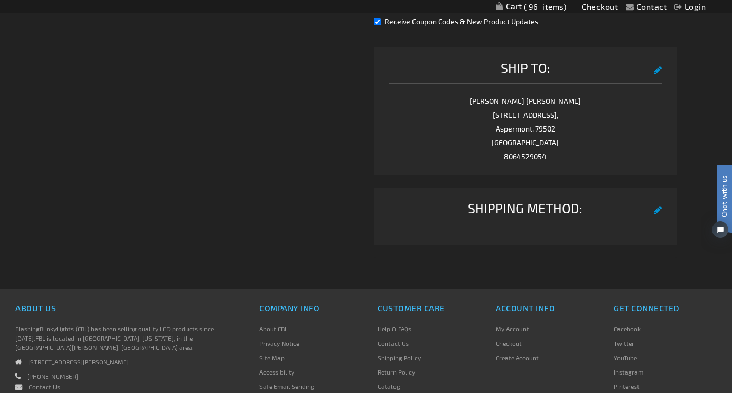
click at [658, 212] on button "edit" at bounding box center [658, 209] width 8 height 18
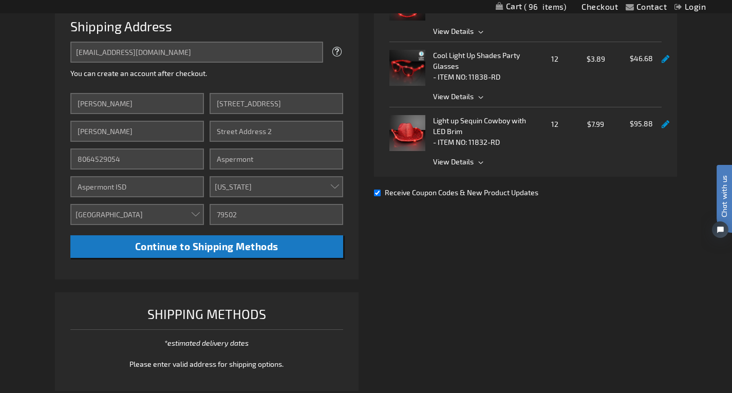
scroll to position [308, 0]
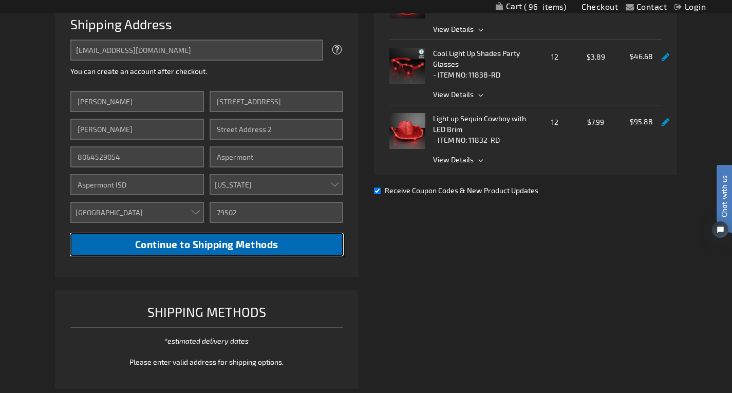
click at [216, 245] on span "Continue to Shipping Methods" at bounding box center [206, 244] width 143 height 12
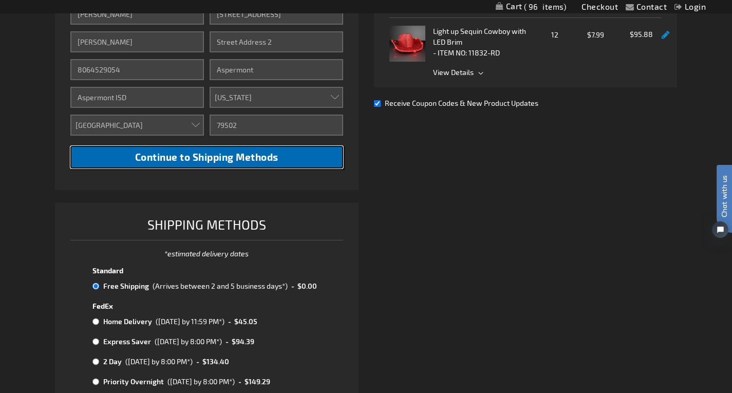
scroll to position [411, 0]
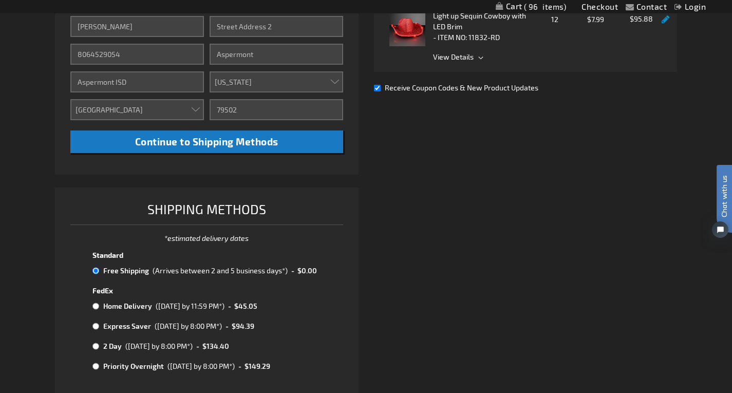
click at [107, 272] on td "Free Shipping" at bounding box center [125, 270] width 49 height 13
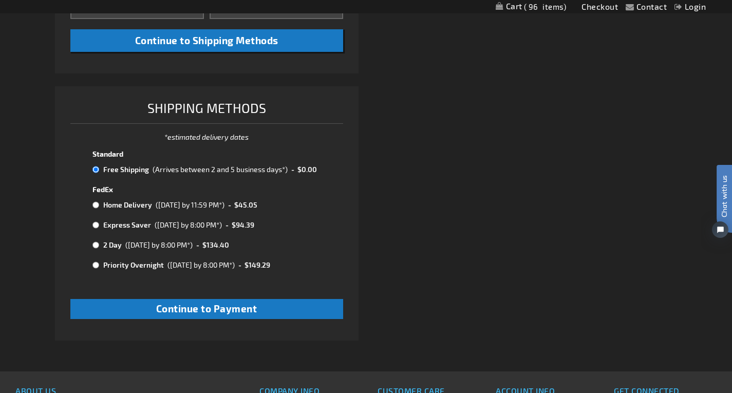
scroll to position [514, 0]
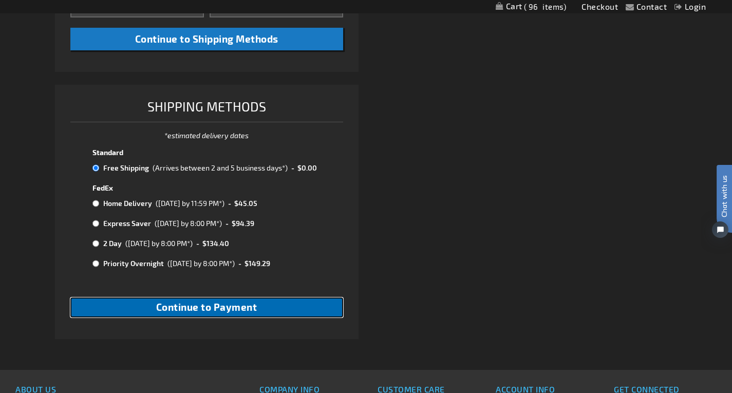
click at [299, 303] on button "Continue to Payment" at bounding box center [206, 308] width 273 height 20
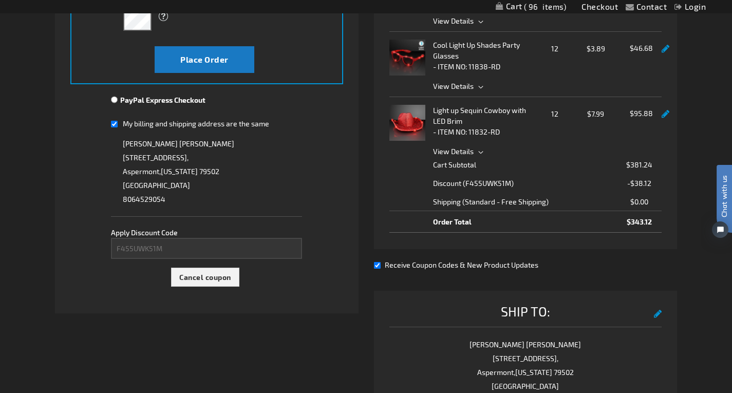
scroll to position [308, 0]
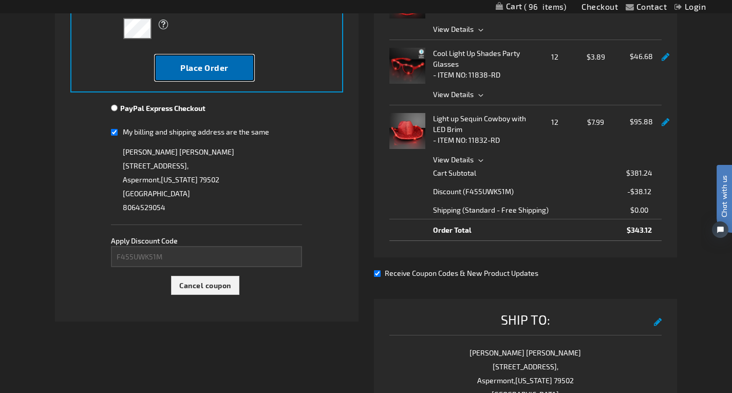
click at [229, 72] on button "Place Order" at bounding box center [205, 67] width 100 height 27
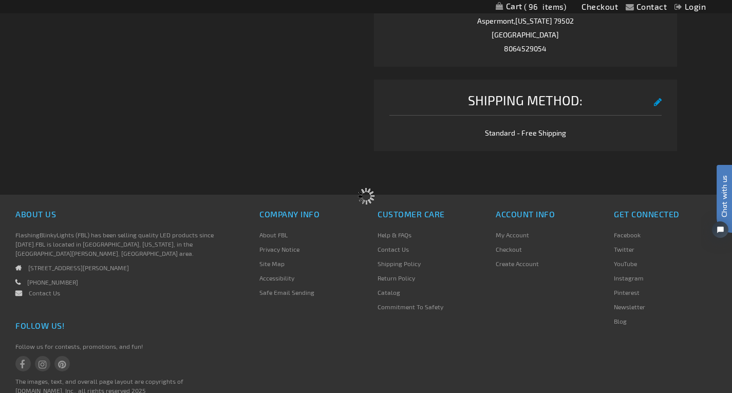
click at [325, 140] on div "Please wait..." at bounding box center [366, 196] width 732 height 393
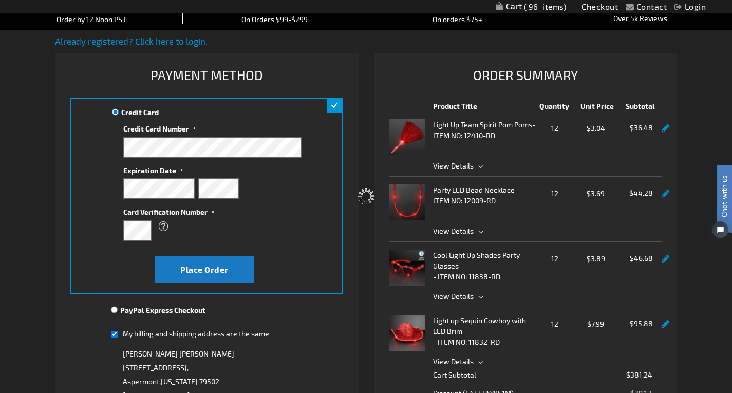
scroll to position [103, 0]
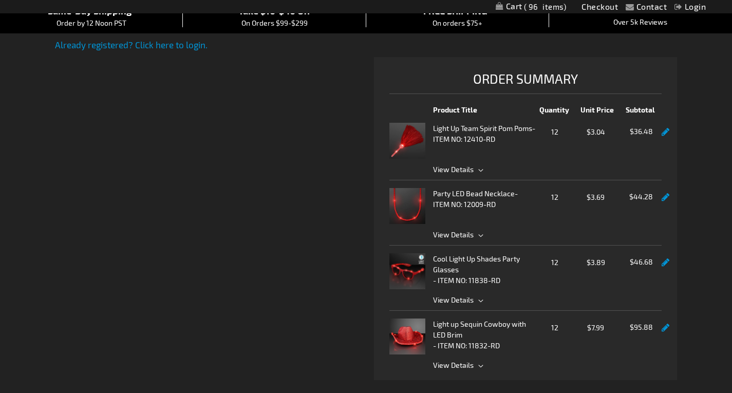
checkbox input "true"
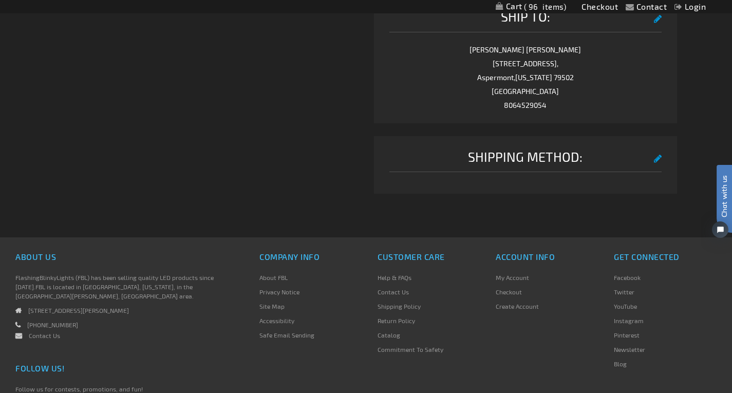
click at [658, 153] on button "edit" at bounding box center [658, 157] width 8 height 18
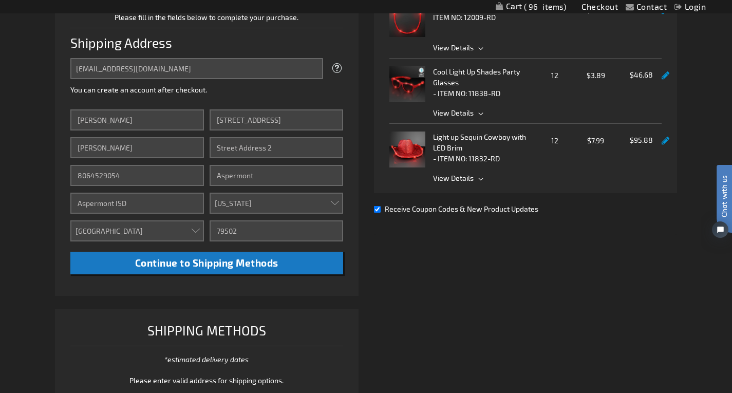
scroll to position [265, 0]
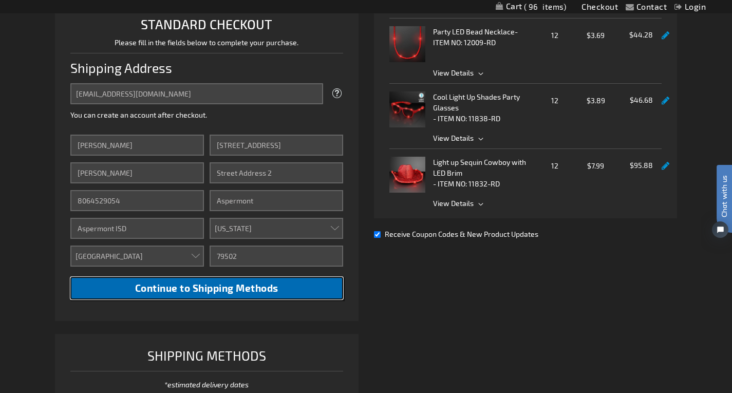
click at [297, 279] on button "Continue to Shipping Methods" at bounding box center [206, 288] width 273 height 23
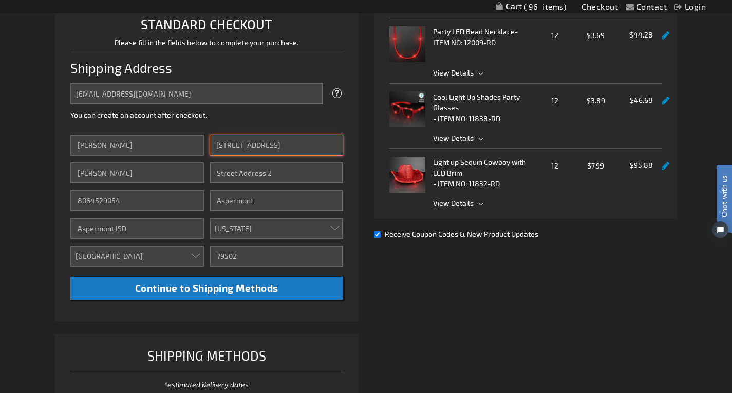
click at [306, 146] on input "[STREET_ADDRESS]" at bounding box center [277, 145] width 134 height 21
drag, startPoint x: 290, startPoint y: 144, endPoint x: 146, endPoint y: 138, distance: 144.0
click at [146, 138] on div "First Name [PERSON_NAME] Last Name [PERSON_NAME] Phone Number 8064529054 Compan…" at bounding box center [206, 217] width 273 height 165
type input "[STREET_ADDRESS][PERSON_NAME]"
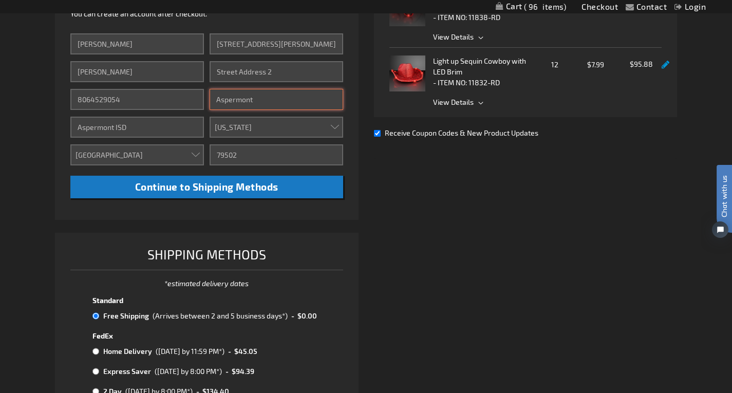
scroll to position [367, 0]
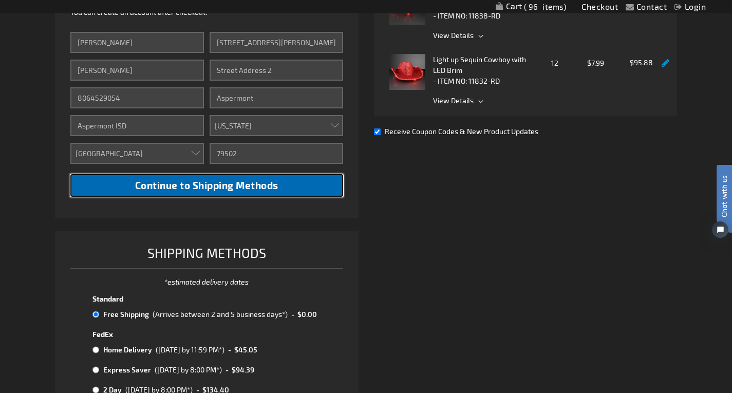
click at [255, 191] on button "Continue to Shipping Methods" at bounding box center [206, 185] width 273 height 23
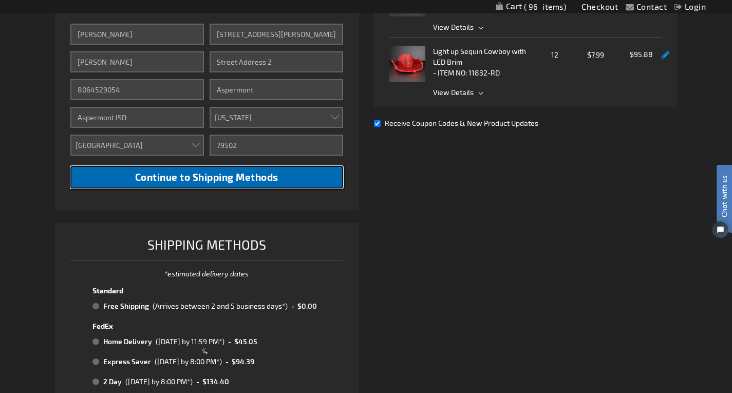
scroll to position [470, 0]
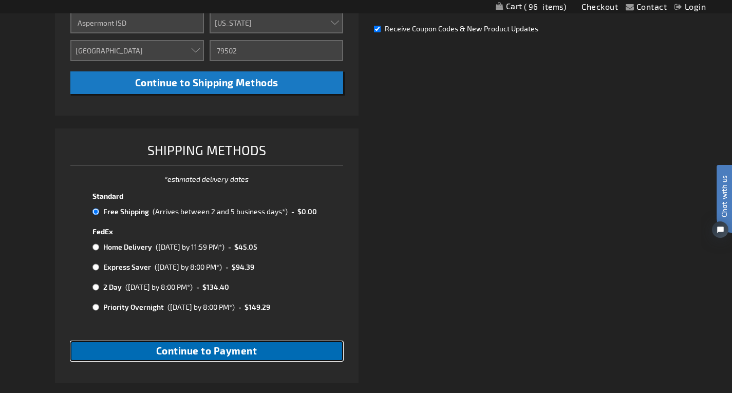
click at [225, 355] on span "Continue to Payment" at bounding box center [206, 351] width 101 height 12
checkbox input "true"
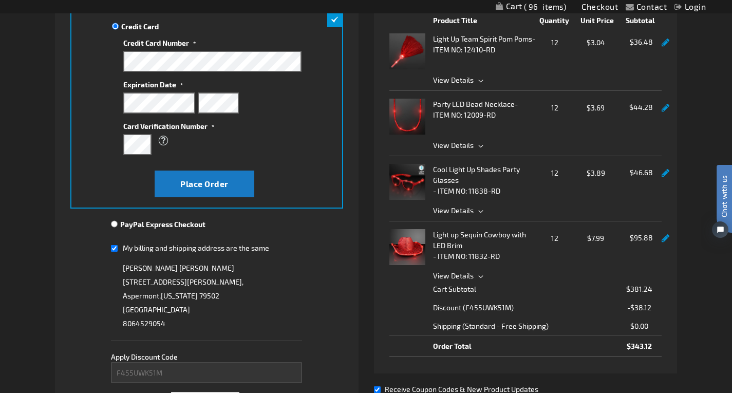
scroll to position [206, 0]
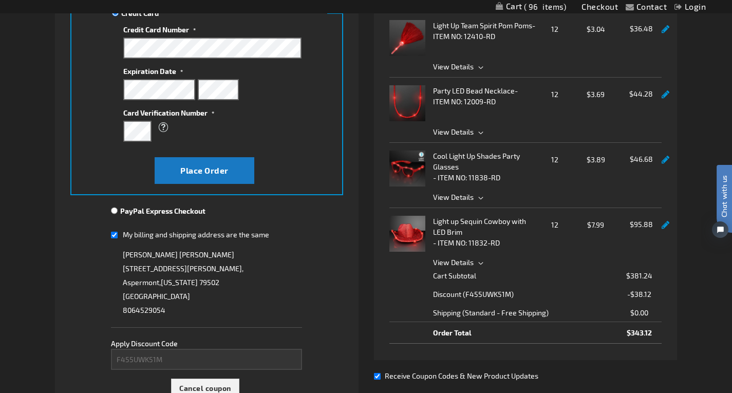
drag, startPoint x: 264, startPoint y: 250, endPoint x: 270, endPoint y: 248, distance: 7.0
click at [265, 250] on div "Kristin Marsh 1204 Marr Street, Aspermont , Texas 79502 United States 806452905…" at bounding box center [206, 282] width 191 height 69
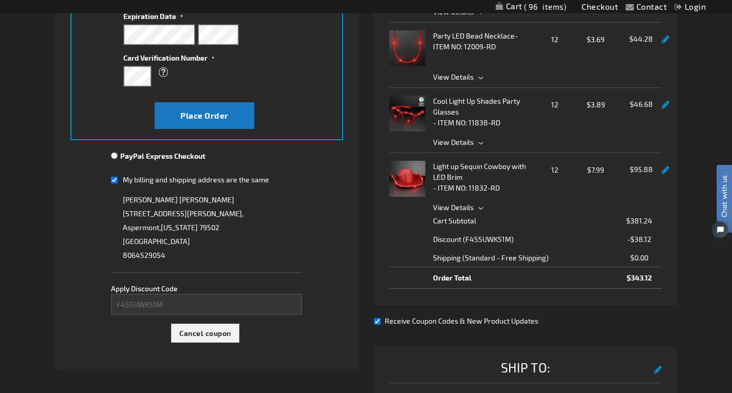
scroll to position [257, 0]
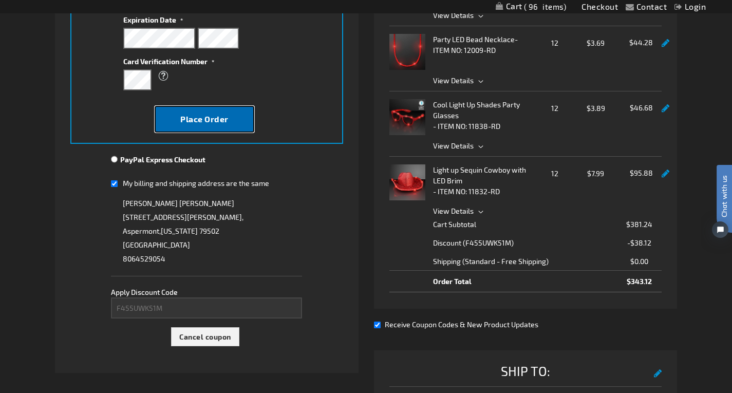
click at [226, 111] on button "Place Order" at bounding box center [205, 119] width 100 height 27
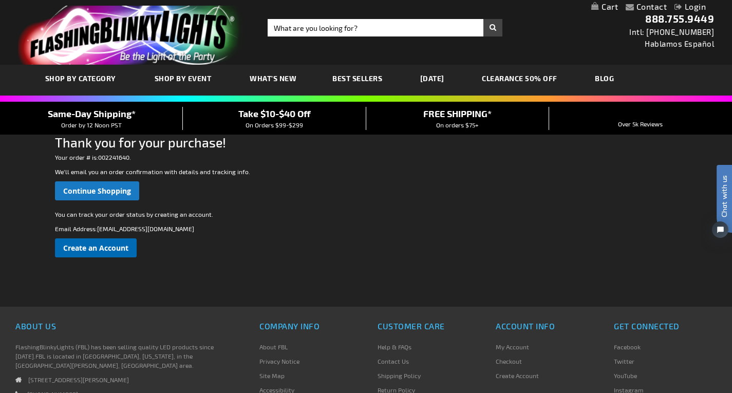
click at [88, 255] on link "Create an Account" at bounding box center [96, 247] width 82 height 19
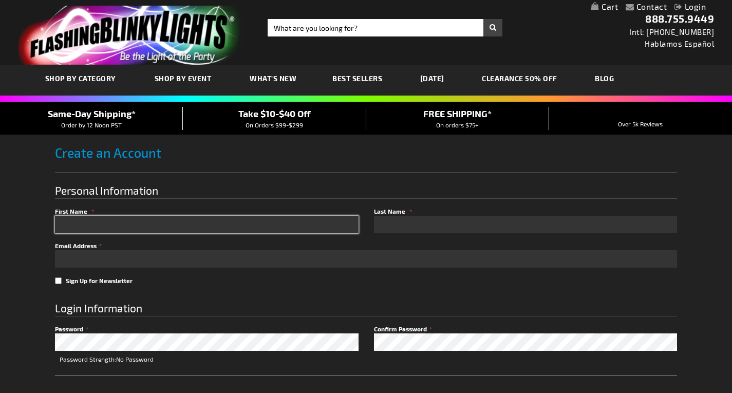
click at [183, 221] on input "First Name" at bounding box center [207, 224] width 304 height 17
click at [104, 221] on input "First Name" at bounding box center [207, 224] width 304 height 17
type input "Kristin"
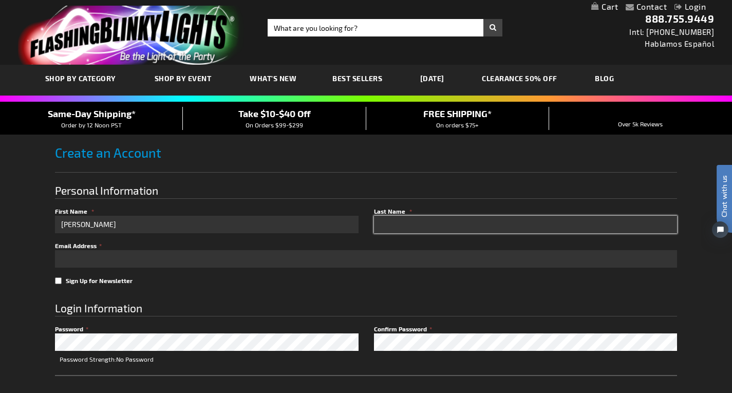
type input "Marsh"
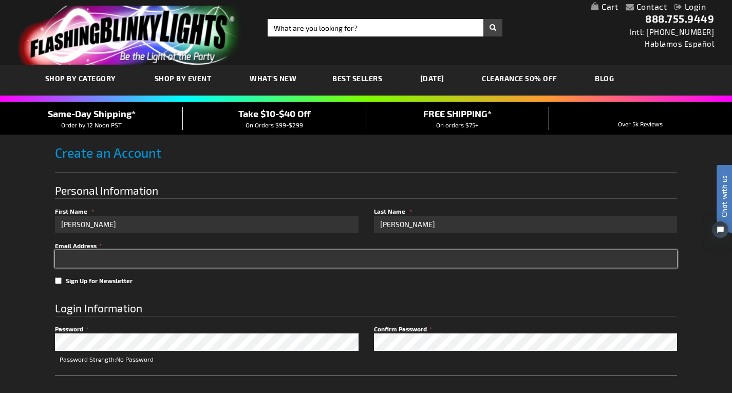
type input "[EMAIL_ADDRESS][DOMAIN_NAME]"
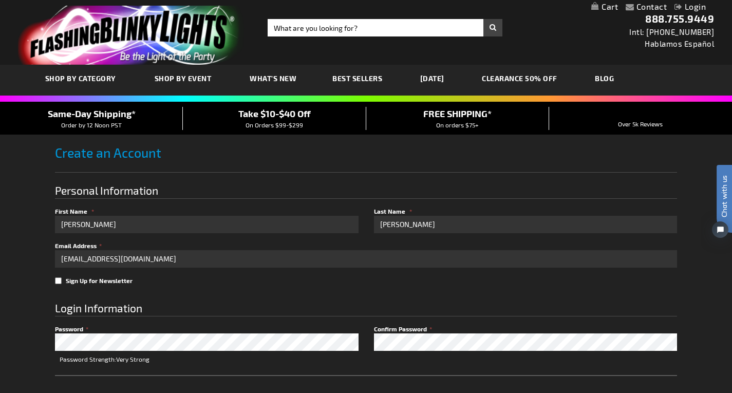
click at [698, 294] on div "Contact Compare Products Login Skip to Content My Cart My Cart Close You have n…" at bounding box center [366, 380] width 732 height 761
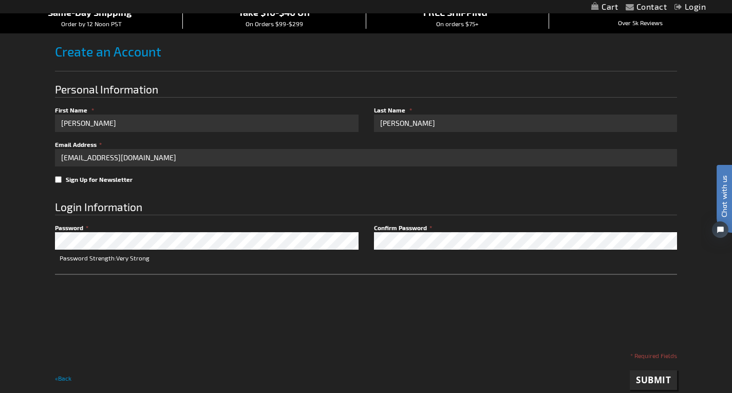
scroll to position [154, 0]
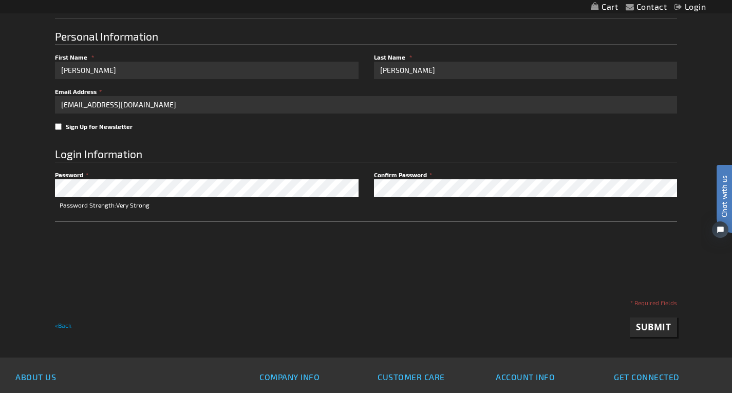
checkbox input "true"
click at [661, 325] on span "Submit" at bounding box center [653, 327] width 35 height 12
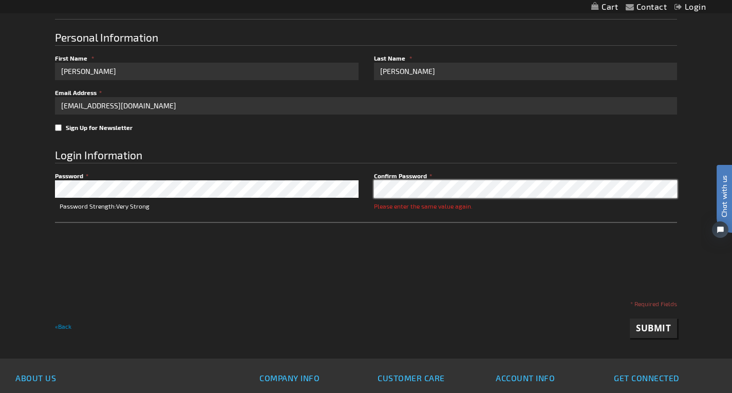
scroll to position [137, 0]
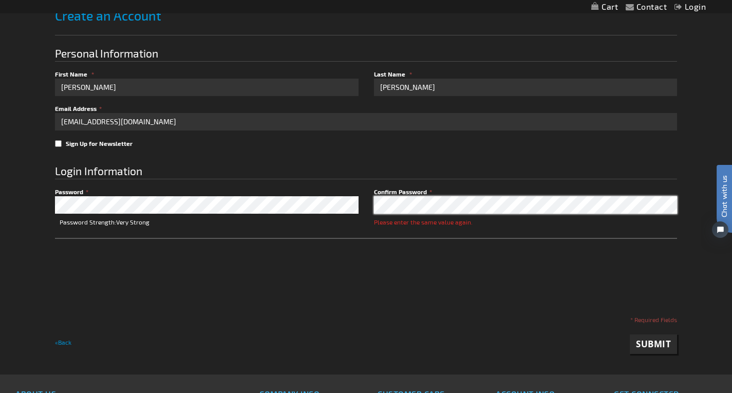
click at [290, 193] on fieldset "Login Information Password Password Strength: Very Strong Confirm Password Plea…" at bounding box center [366, 232] width 622 height 159
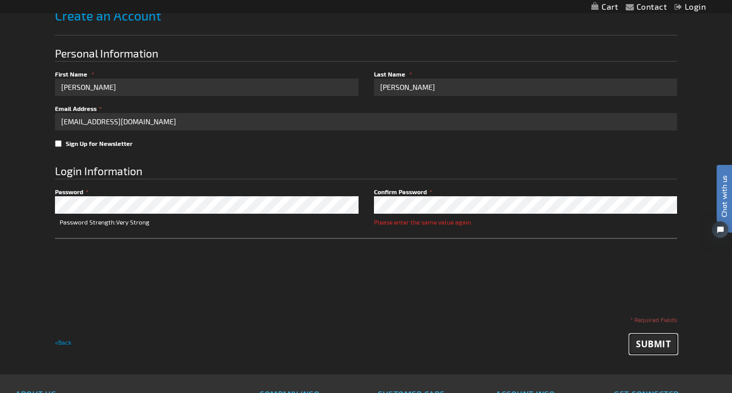
click at [640, 337] on button "Submit" at bounding box center [653, 344] width 47 height 20
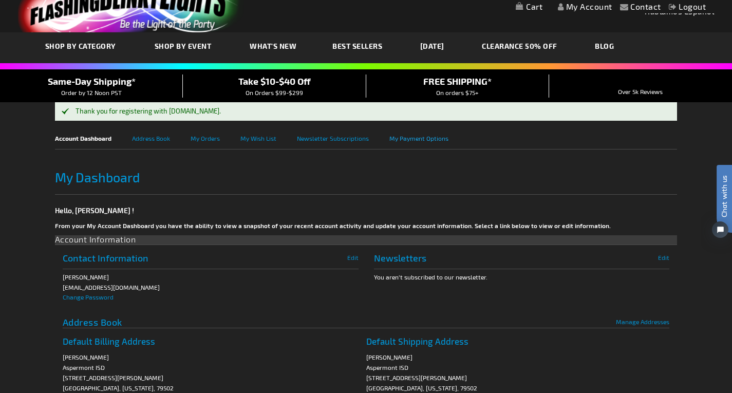
scroll to position [103, 0]
